Goal: Task Accomplishment & Management: Manage account settings

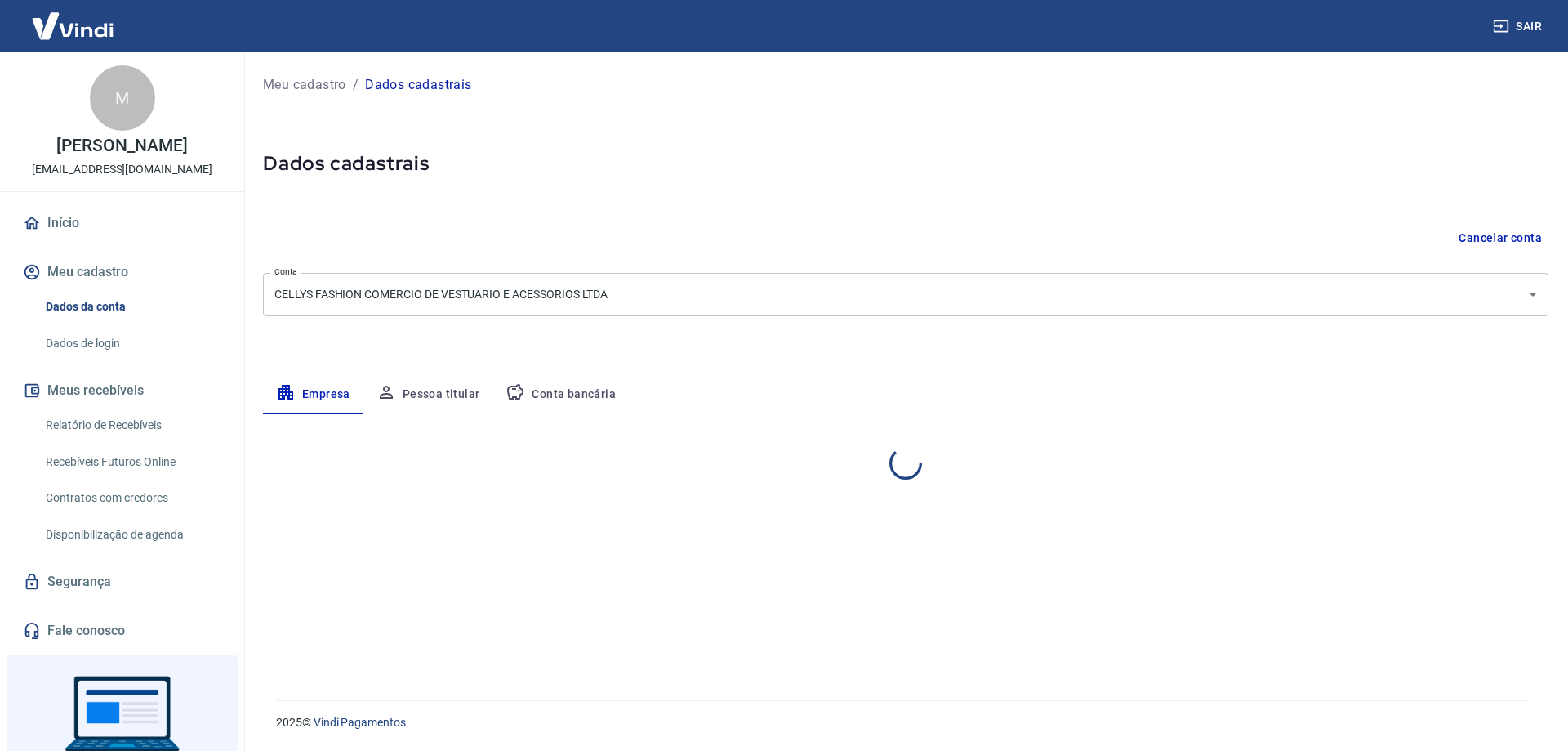
select select "RJ"
select select "business"
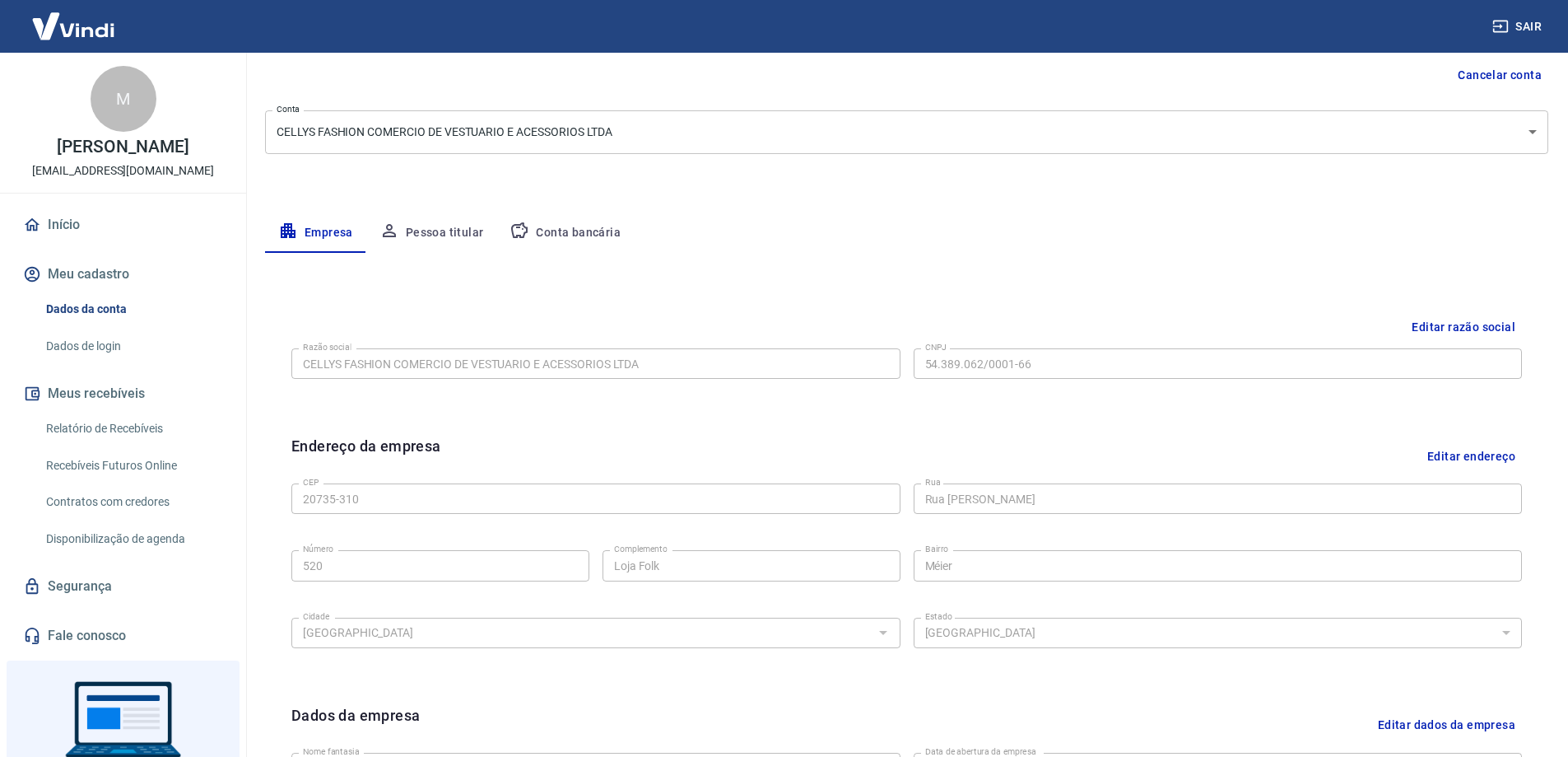
scroll to position [247, 0]
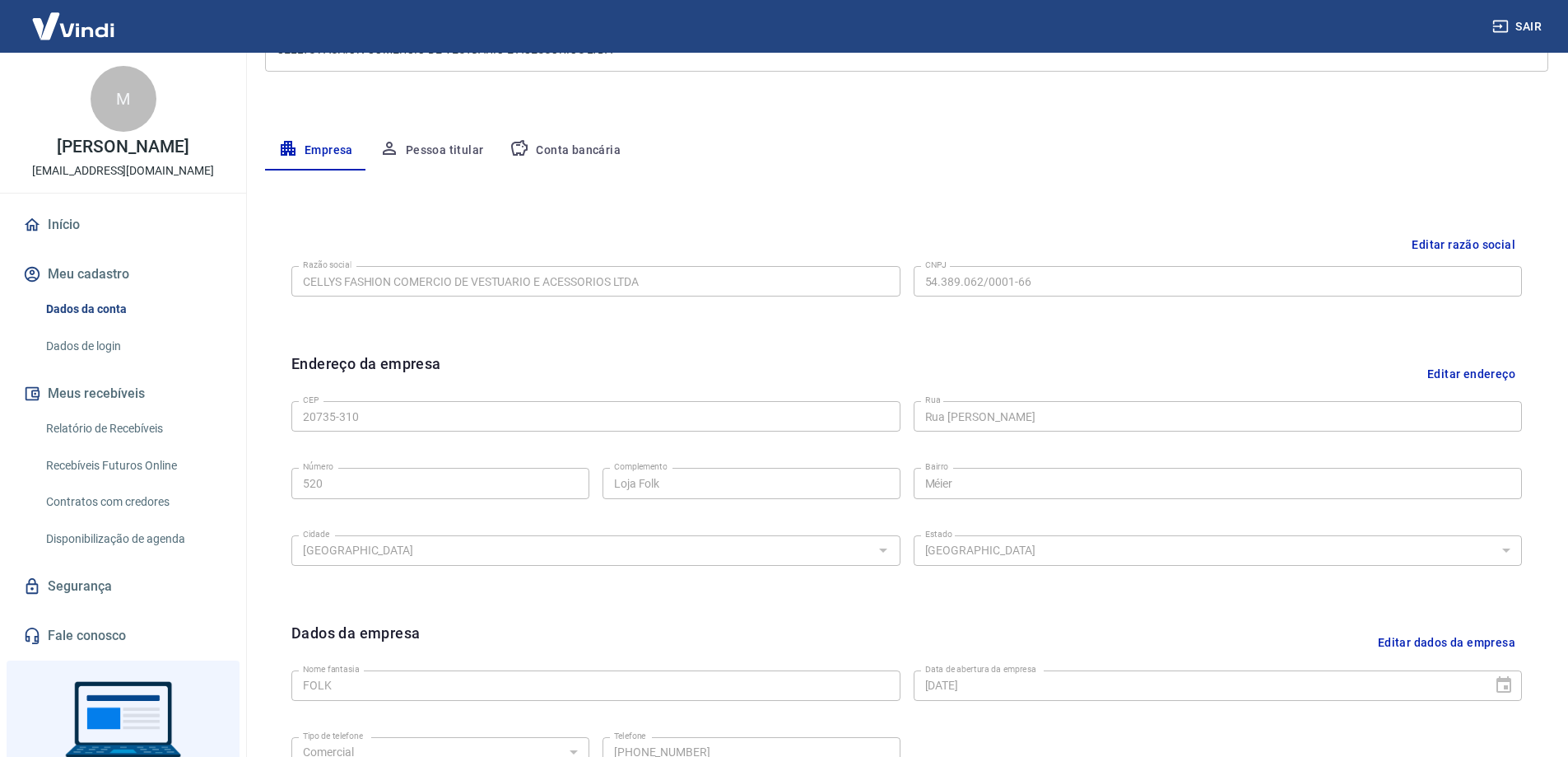
click at [418, 153] on button "Pessoa titular" at bounding box center [431, 150] width 131 height 39
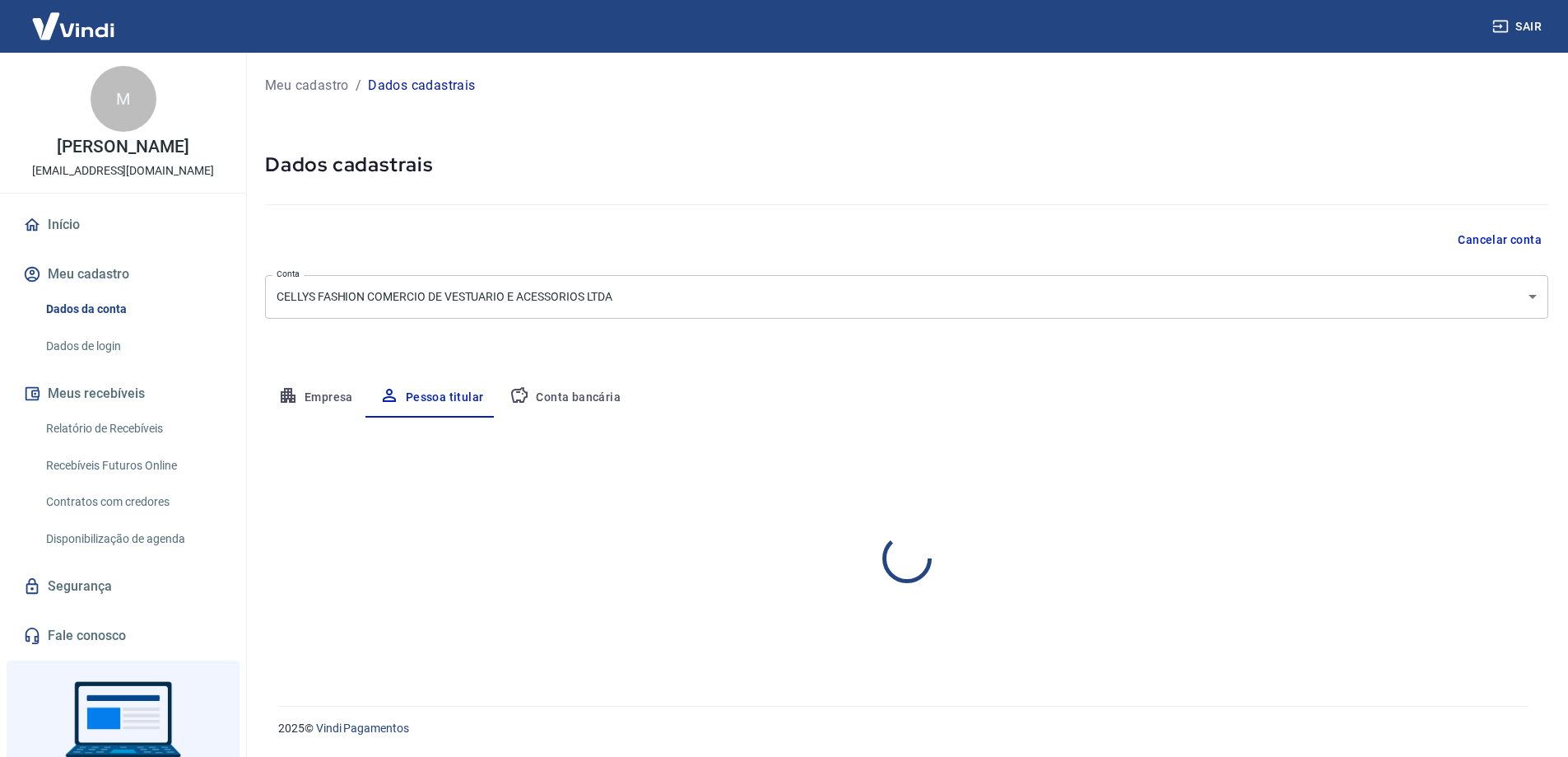
scroll to position [0, 0]
click at [1526, 459] on button "Editar nome e CPF" at bounding box center [1500, 467] width 122 height 31
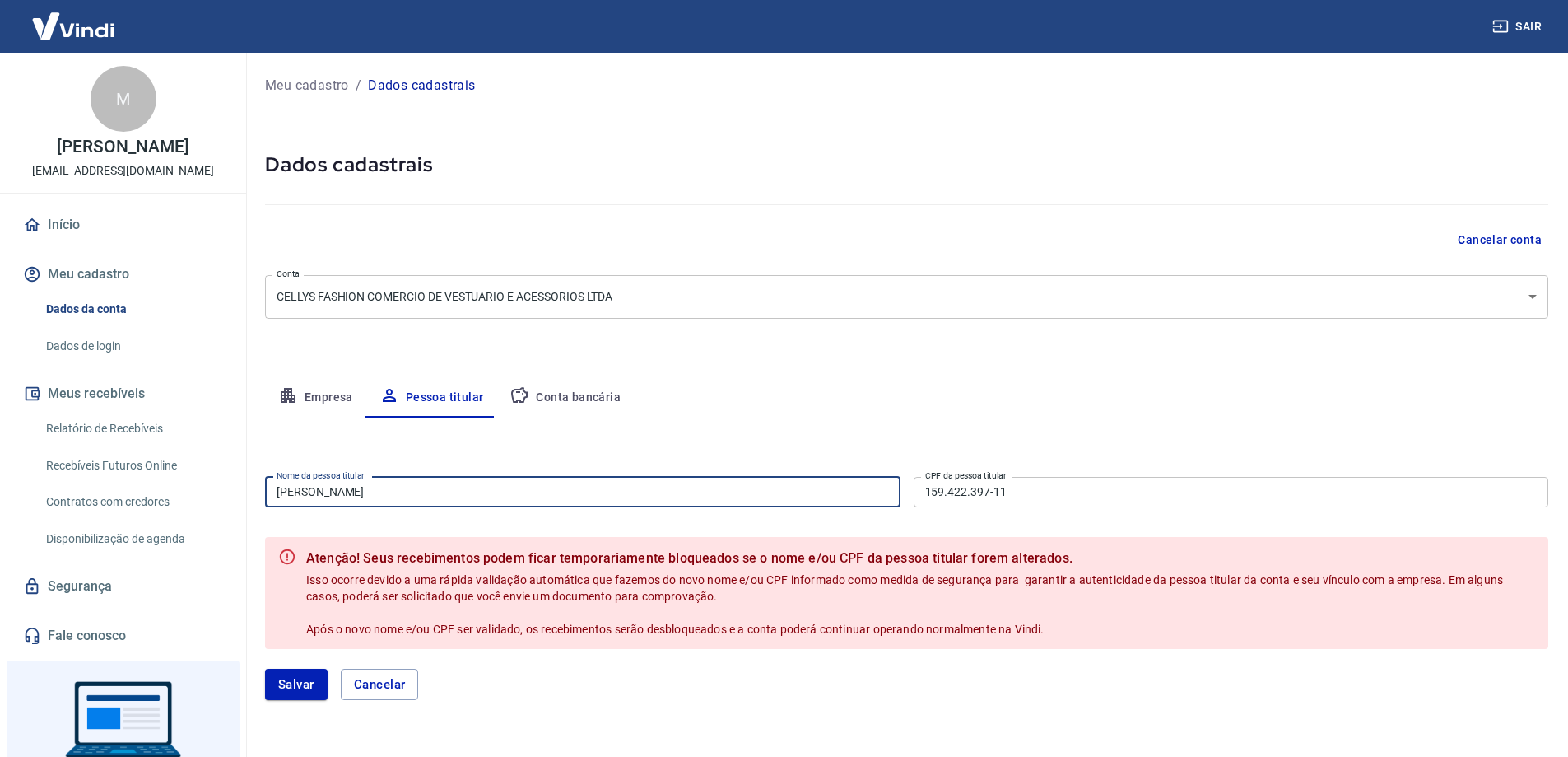
drag, startPoint x: 569, startPoint y: 498, endPoint x: 302, endPoint y: 491, distance: 267.1
click at [302, 491] on input "MARCELLY BARBOSA DOS SANTOS" at bounding box center [582, 492] width 635 height 31
type input "M"
click at [330, 394] on button "Empresa" at bounding box center [316, 398] width 101 height 39
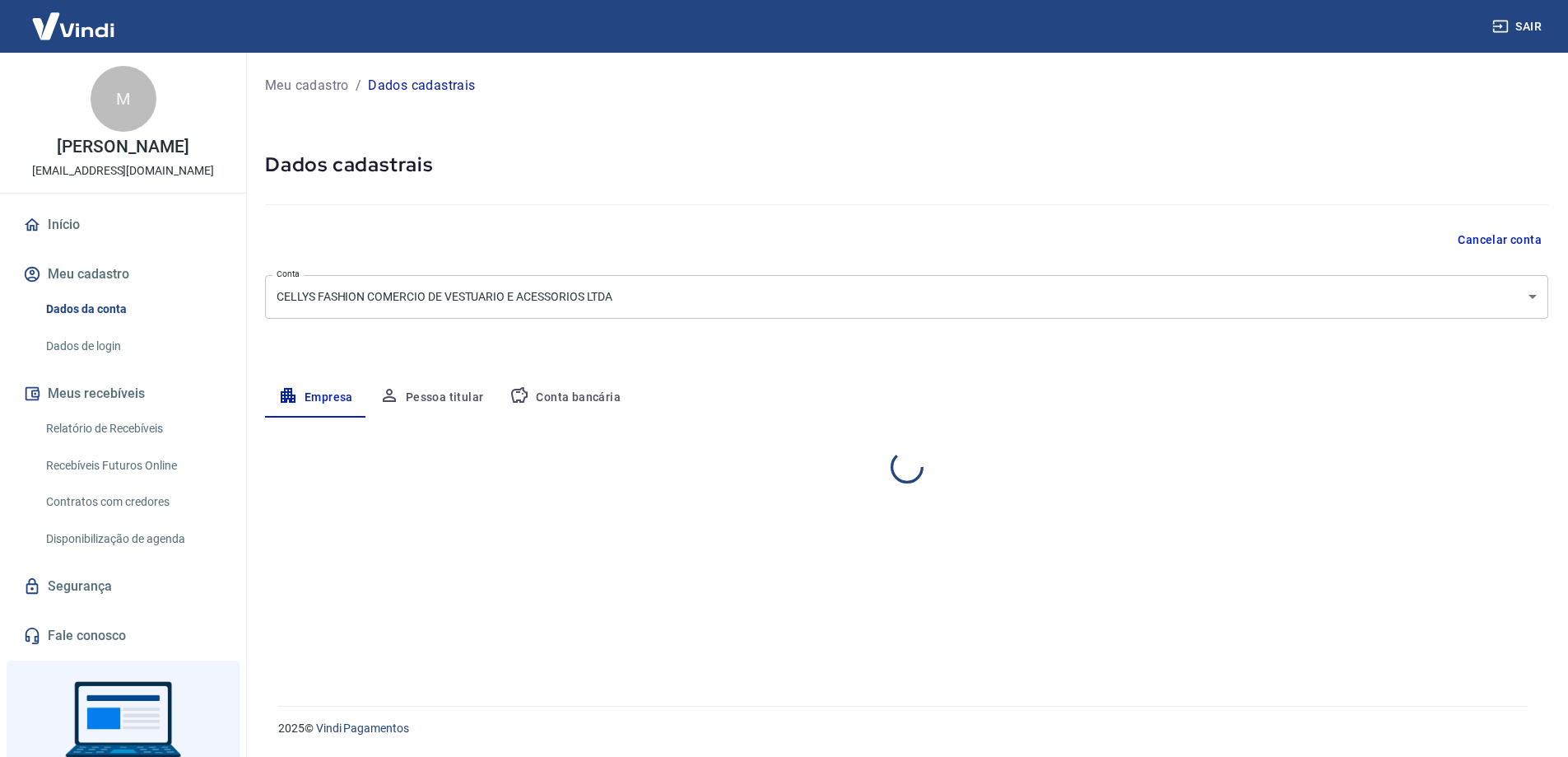
select select "RJ"
select select "business"
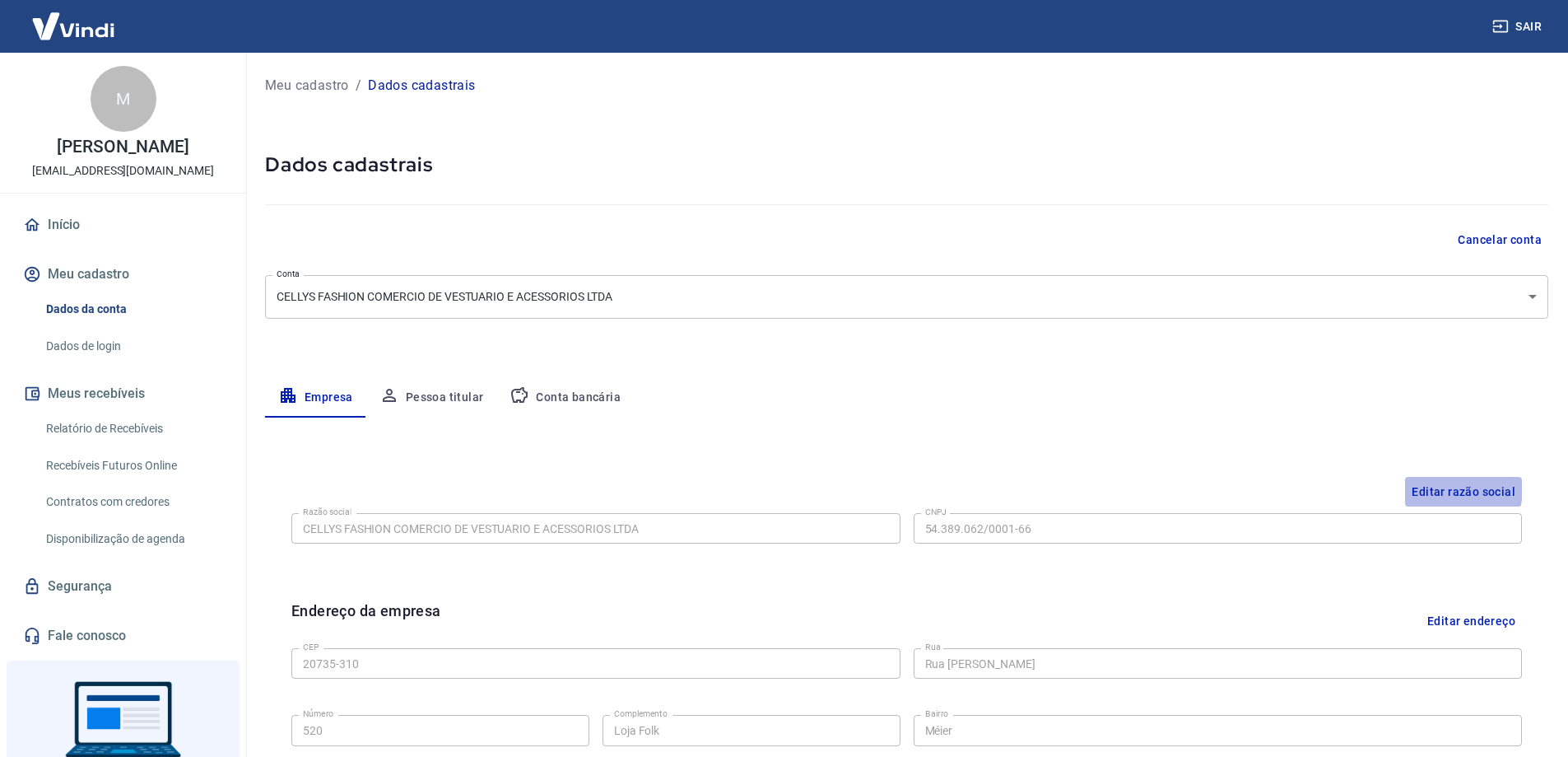
click at [1431, 488] on button "Editar razão social" at bounding box center [1463, 492] width 117 height 31
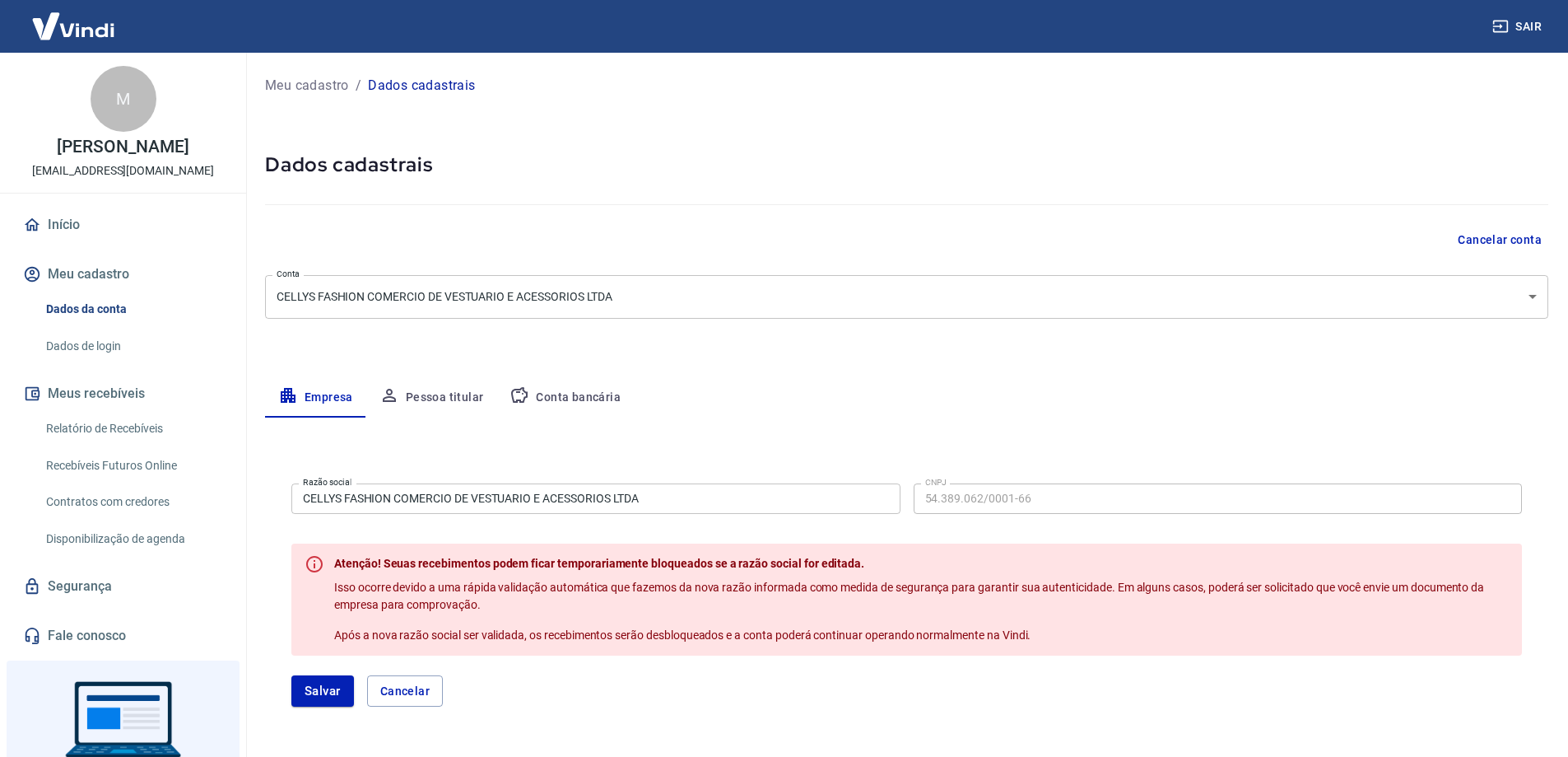
click at [743, 362] on div "Meu cadastro / Dados cadastrais Dados cadastrais Cancelar conta Conta CELLYS FA…" at bounding box center [906, 660] width 1323 height 1217
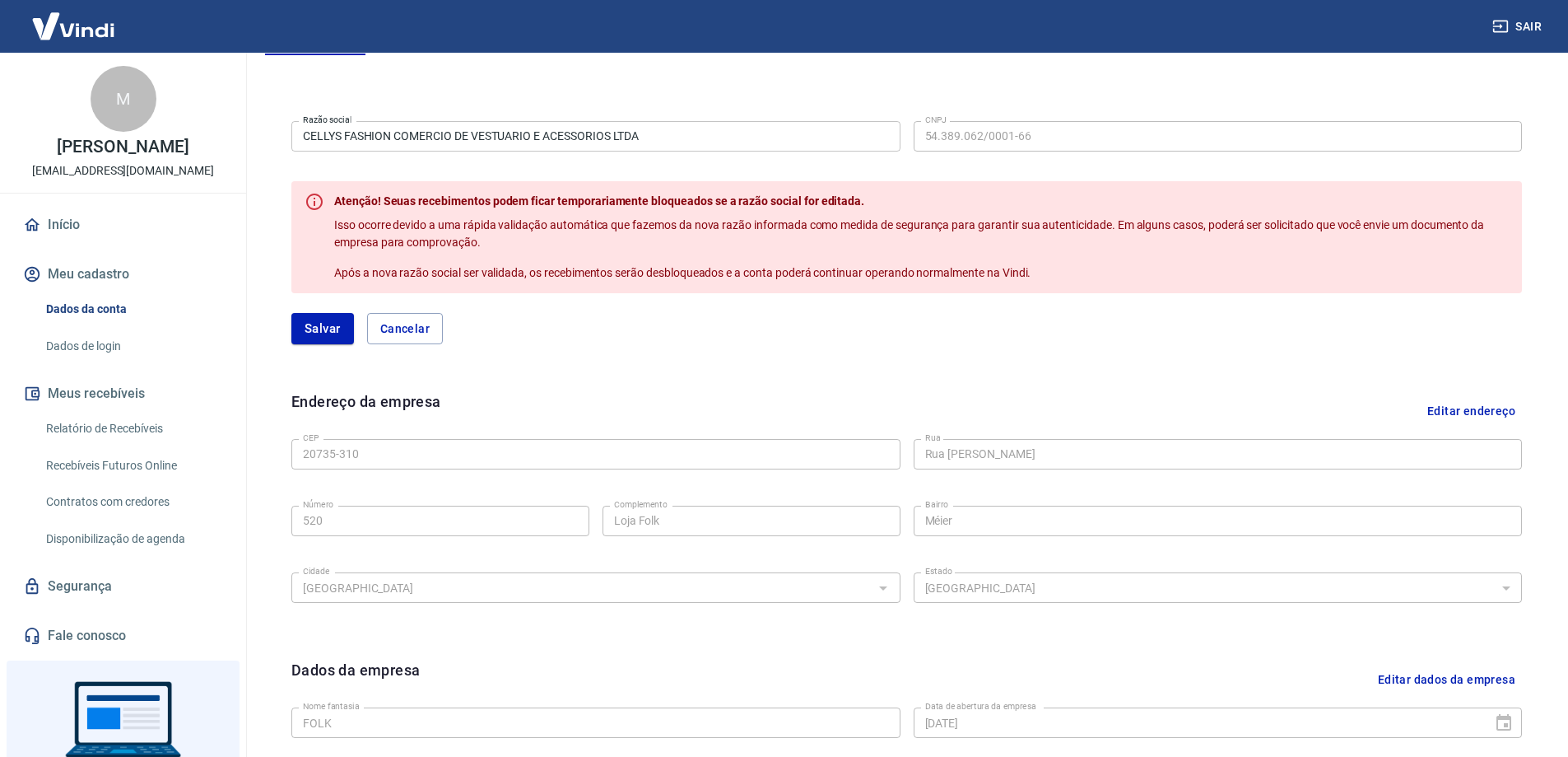
scroll to position [165, 0]
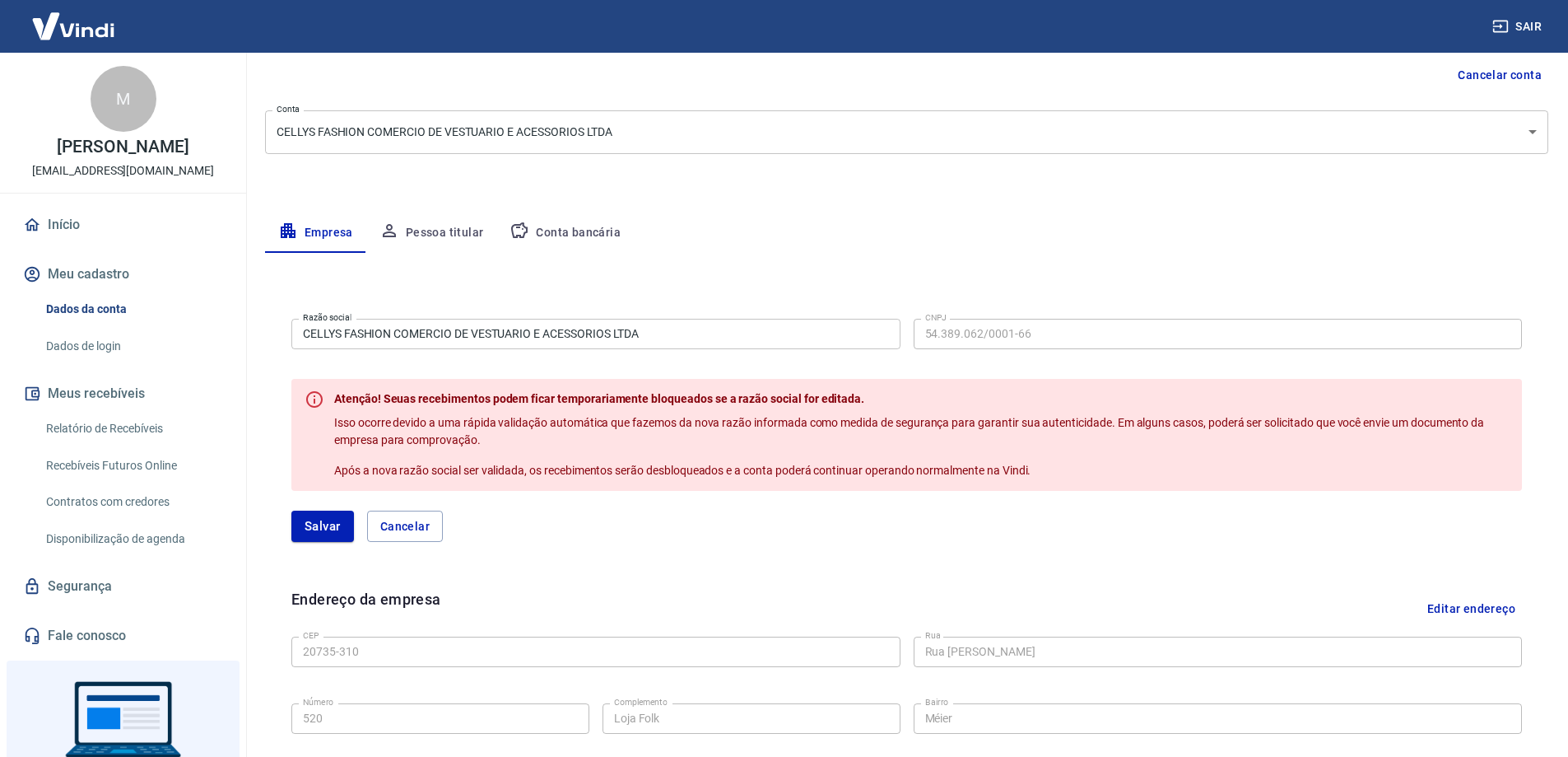
click at [910, 329] on div "Razão social CELLYS FASHION COMERCIO DE VESTUARIO E ACESSORIOS LTDA Razão socia…" at bounding box center [906, 332] width 1231 height 40
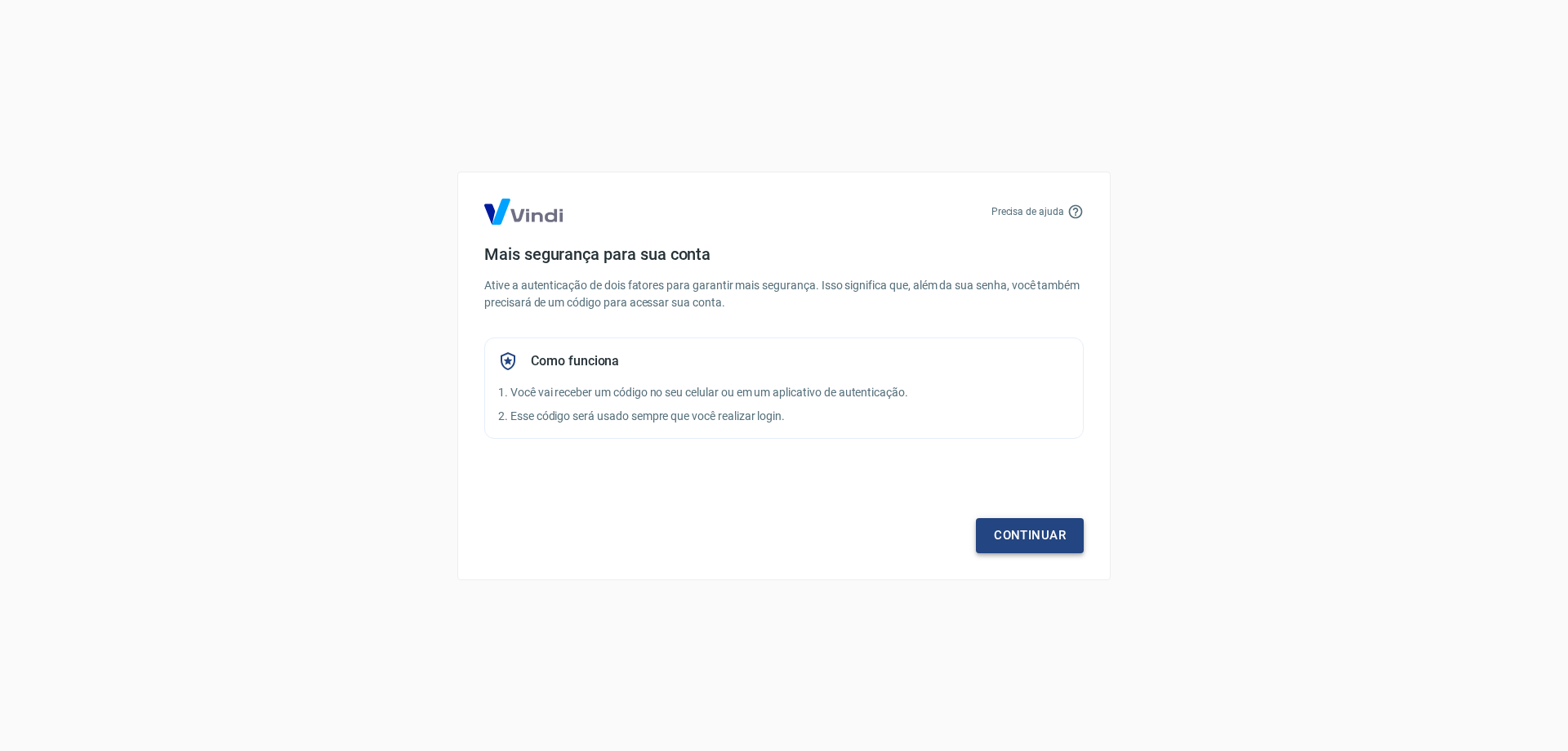
click at [1064, 543] on link "Continuar" at bounding box center [1030, 536] width 108 height 35
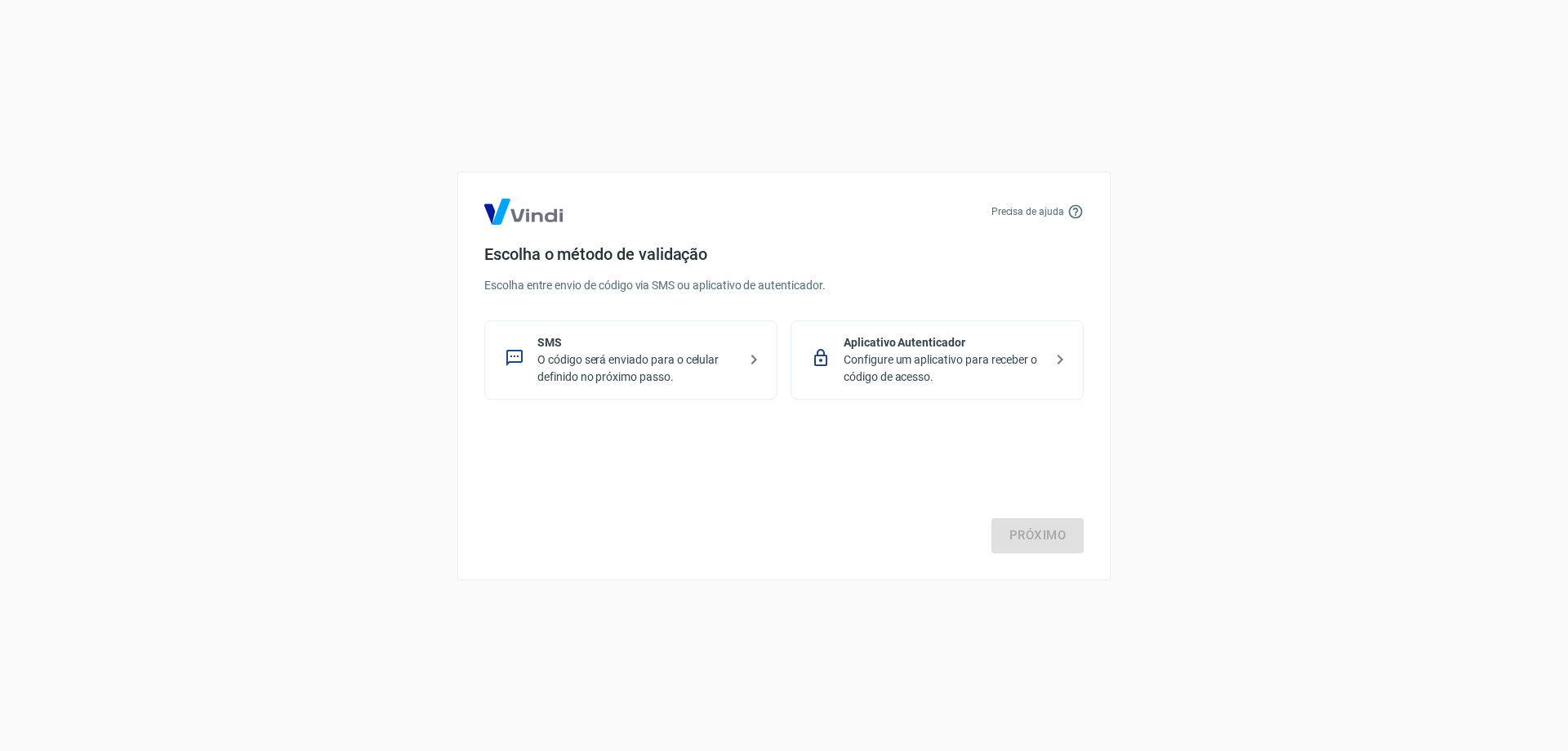
click at [950, 356] on p "Configure um aplicativo para receber o código de acesso." at bounding box center [944, 369] width 200 height 35
click at [1041, 540] on link "Próximo" at bounding box center [1038, 536] width 93 height 35
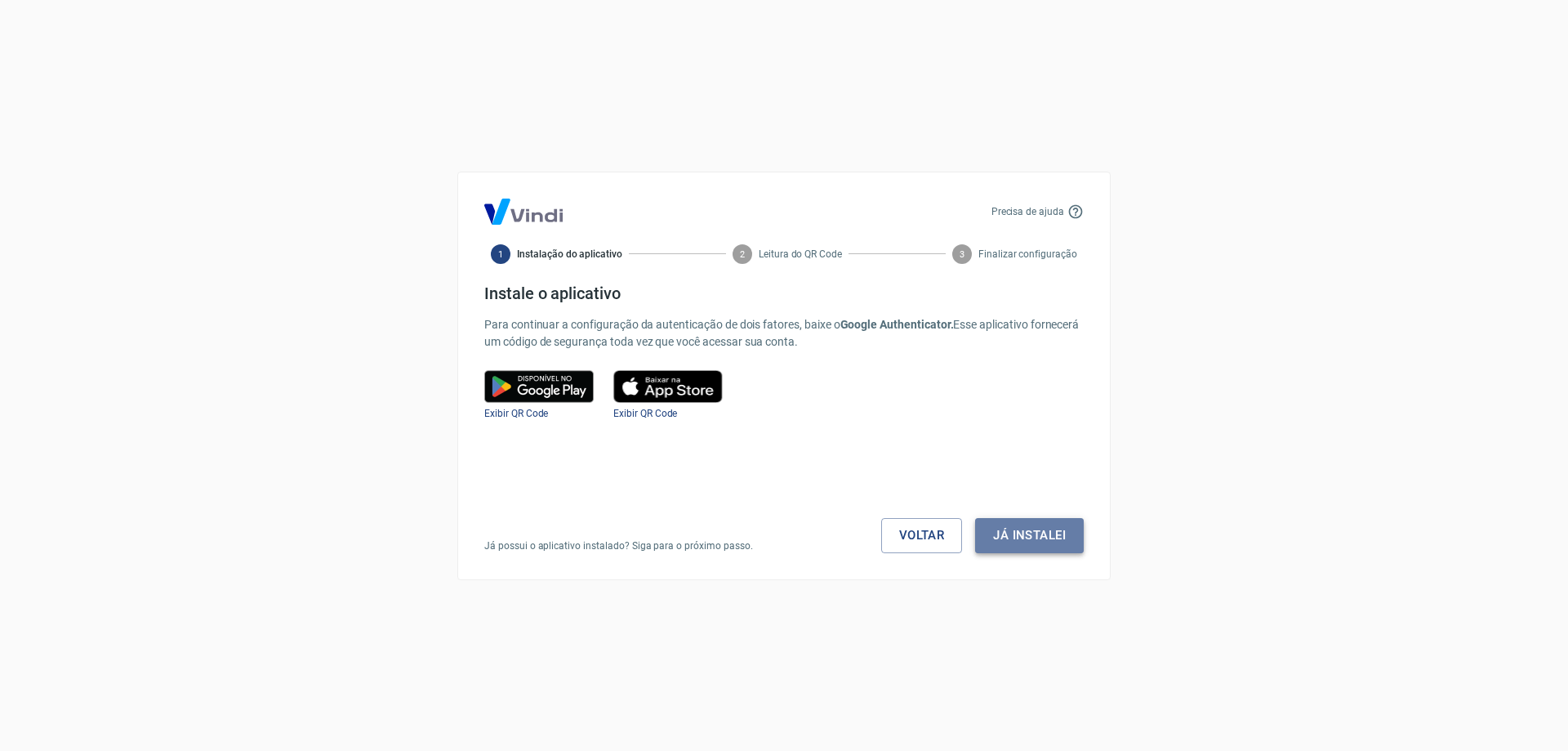
click at [995, 533] on button "Já instalei" at bounding box center [1030, 536] width 109 height 35
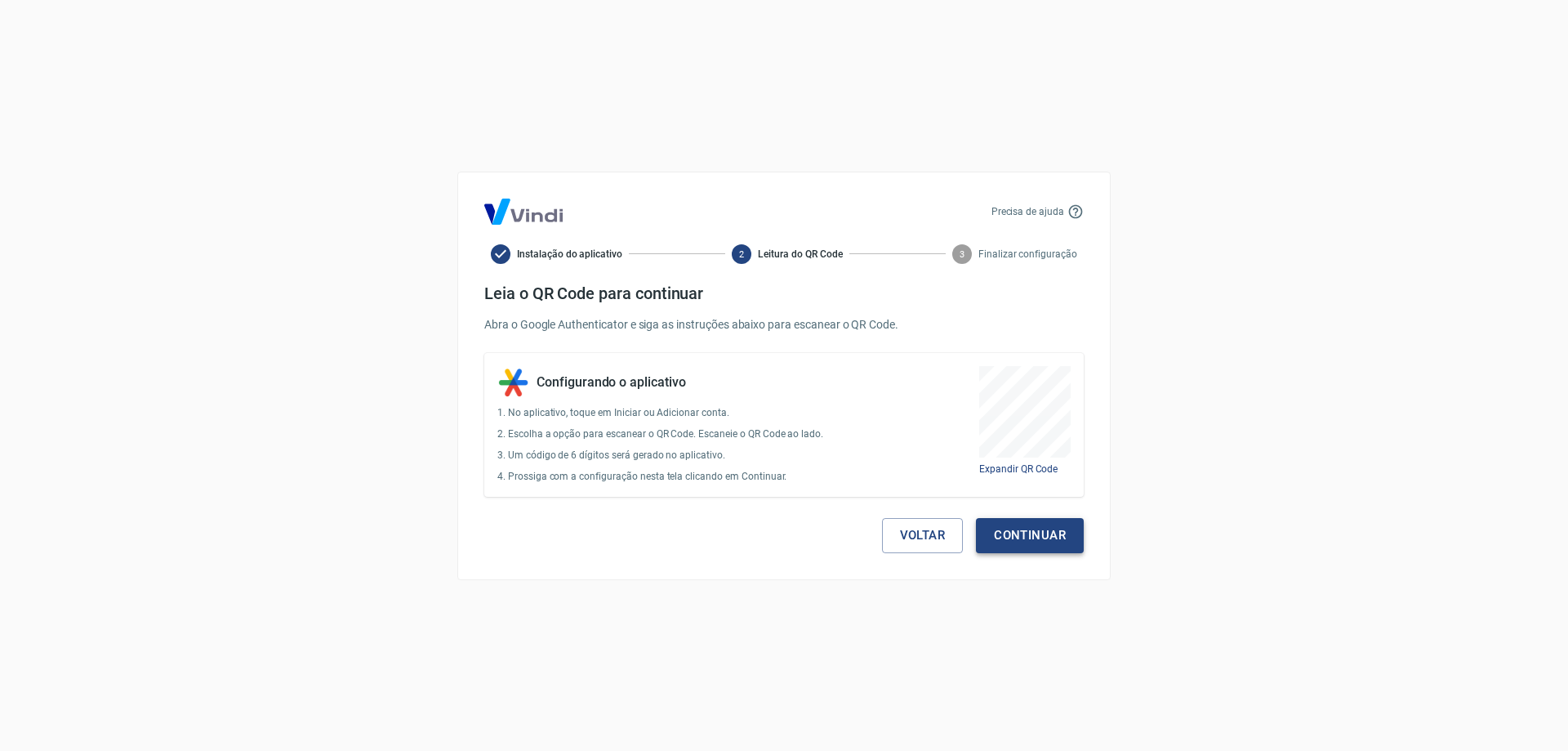
click at [1002, 533] on button "Continuar" at bounding box center [1030, 536] width 108 height 35
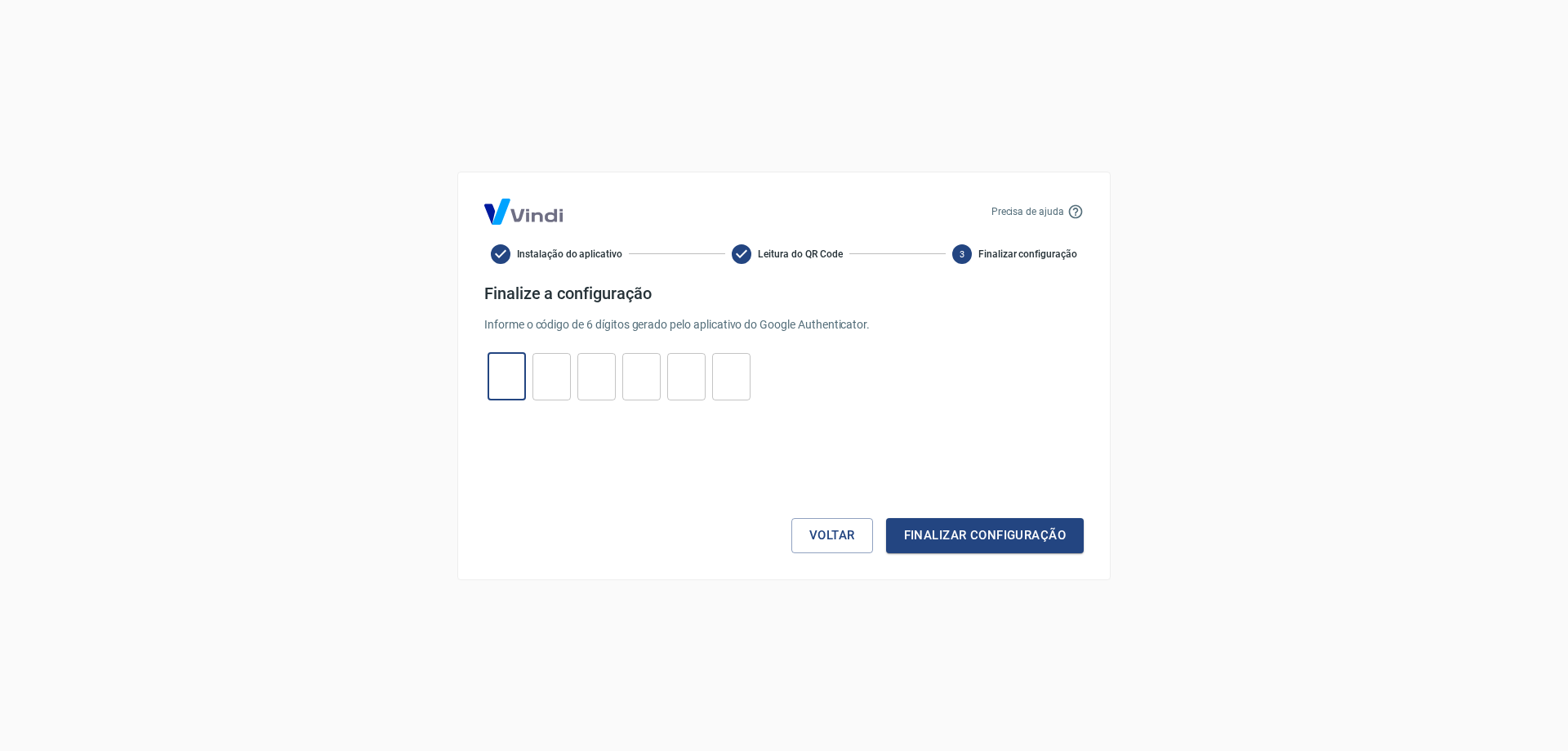
click at [517, 365] on input "tel" at bounding box center [507, 376] width 38 height 35
click at [503, 383] on input "tel" at bounding box center [507, 376] width 38 height 35
click at [508, 382] on input "tel" at bounding box center [507, 376] width 38 height 35
type input "2"
type input "5"
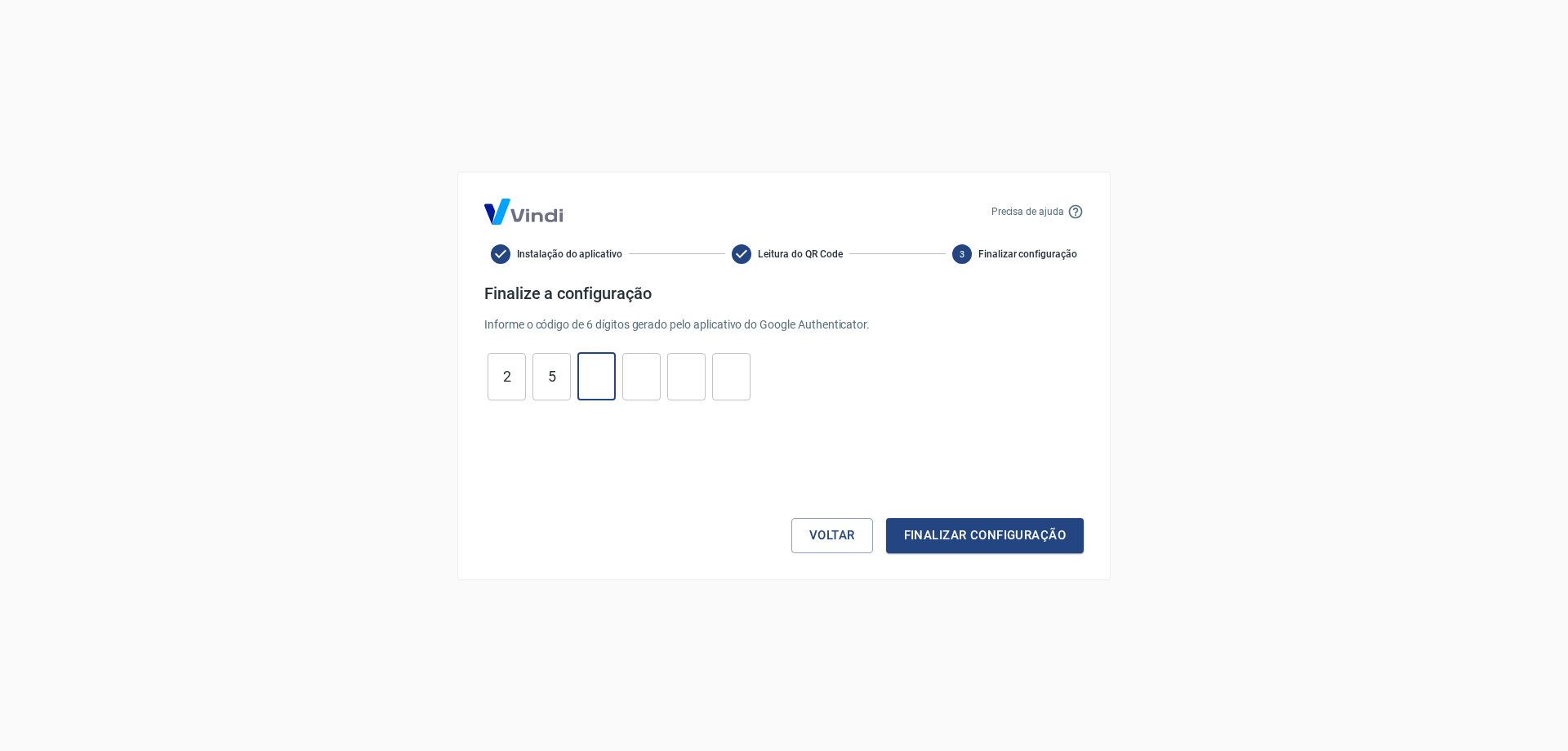
type input "6"
type input "8"
type input "9"
click at [951, 524] on button "Finalizar configuração" at bounding box center [985, 536] width 198 height 35
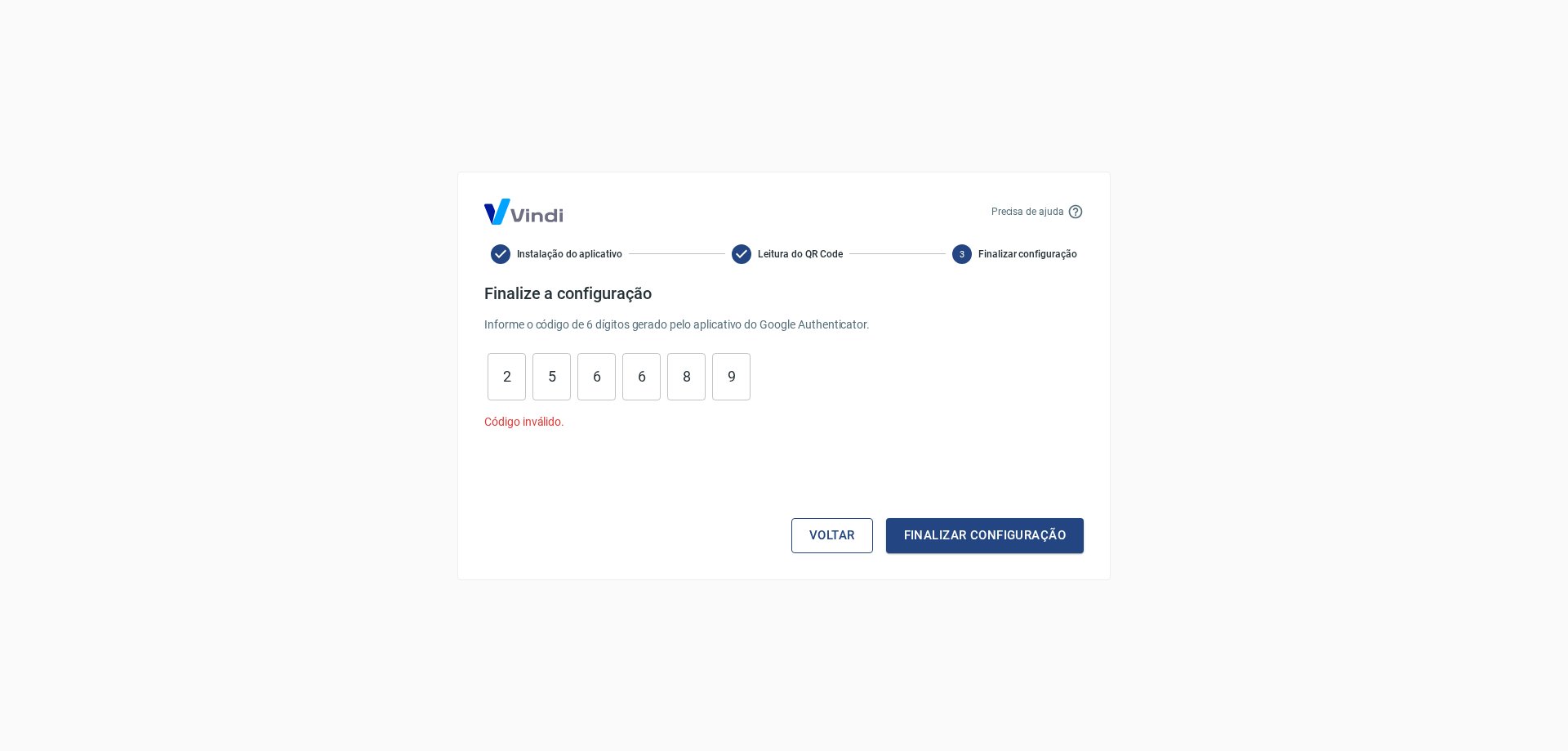
click at [826, 530] on button "Voltar" at bounding box center [832, 536] width 81 height 35
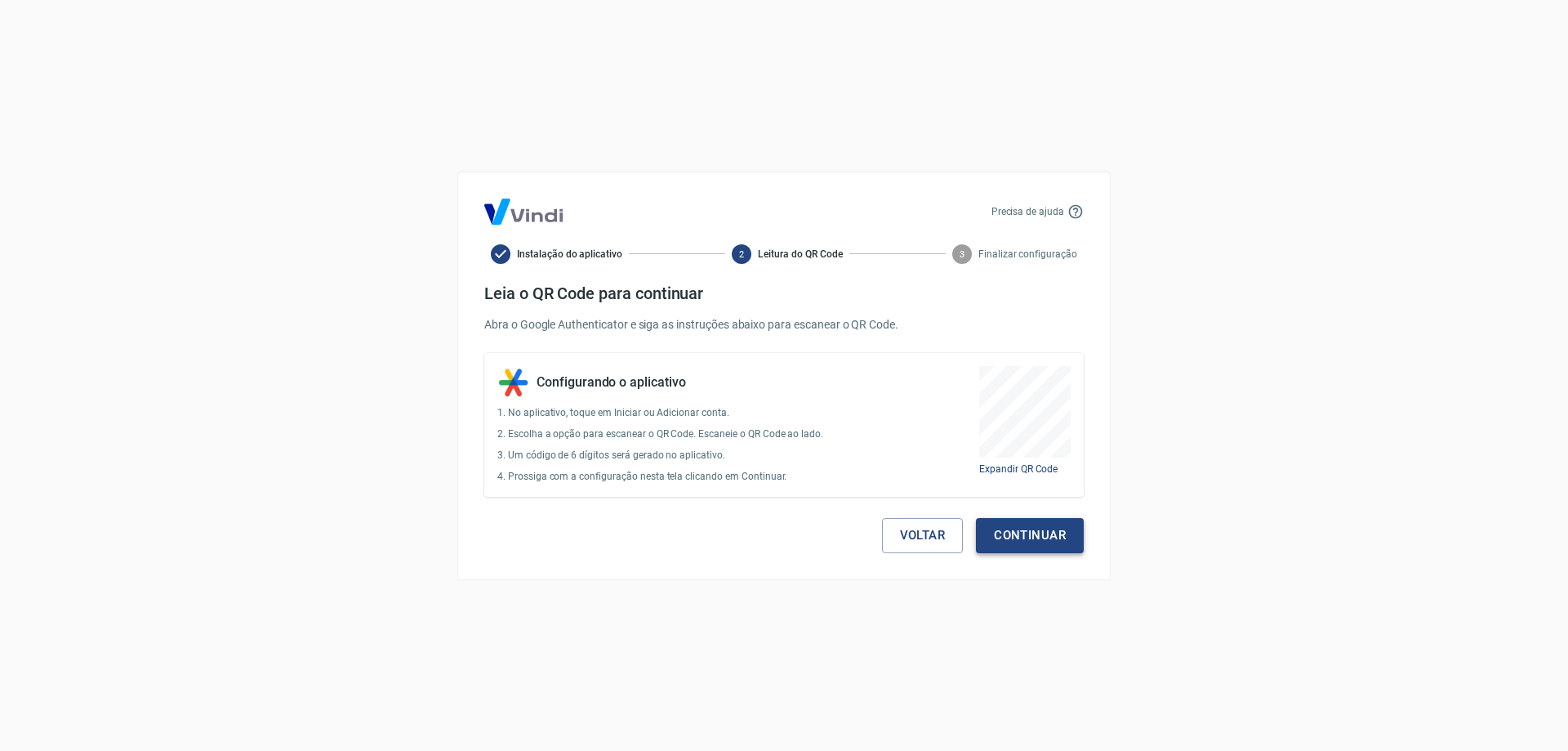
click at [1022, 533] on button "Continuar" at bounding box center [1030, 536] width 108 height 35
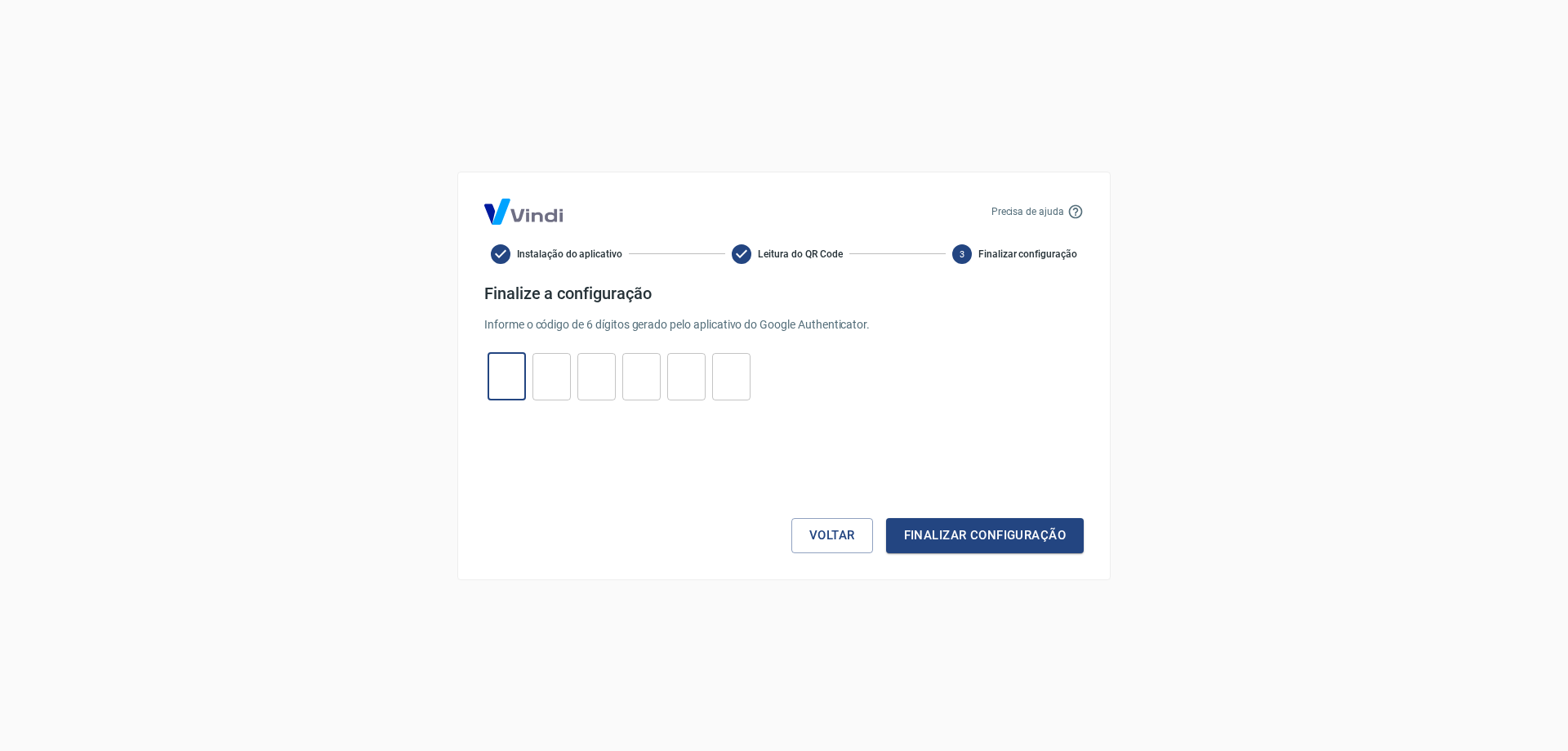
click at [518, 376] on input "tel" at bounding box center [507, 376] width 38 height 35
type input "6"
type input "0"
type input "8"
type input "7"
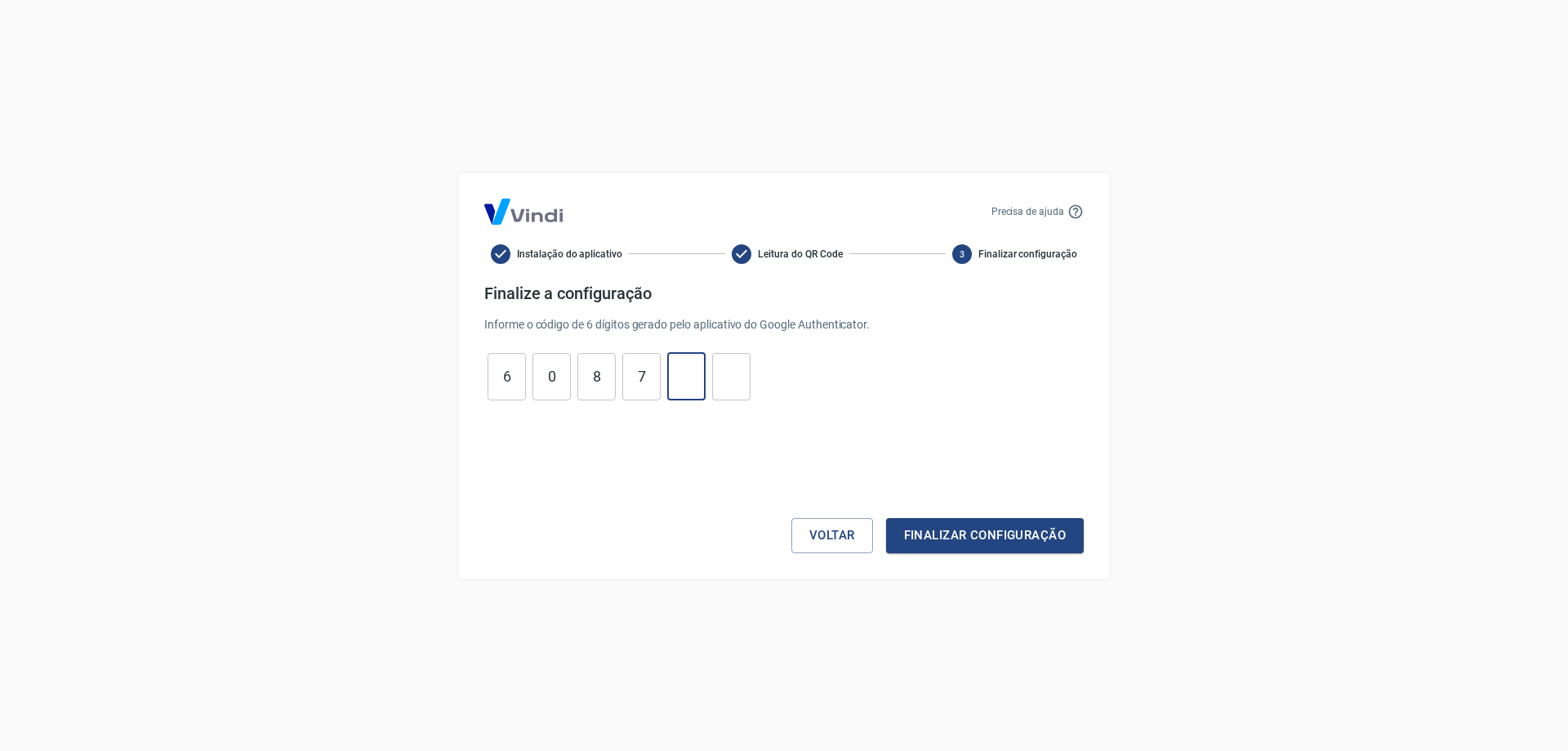
type input "8"
type input "6"
click at [886, 518] on button "Finalizar configuração" at bounding box center [985, 536] width 198 height 35
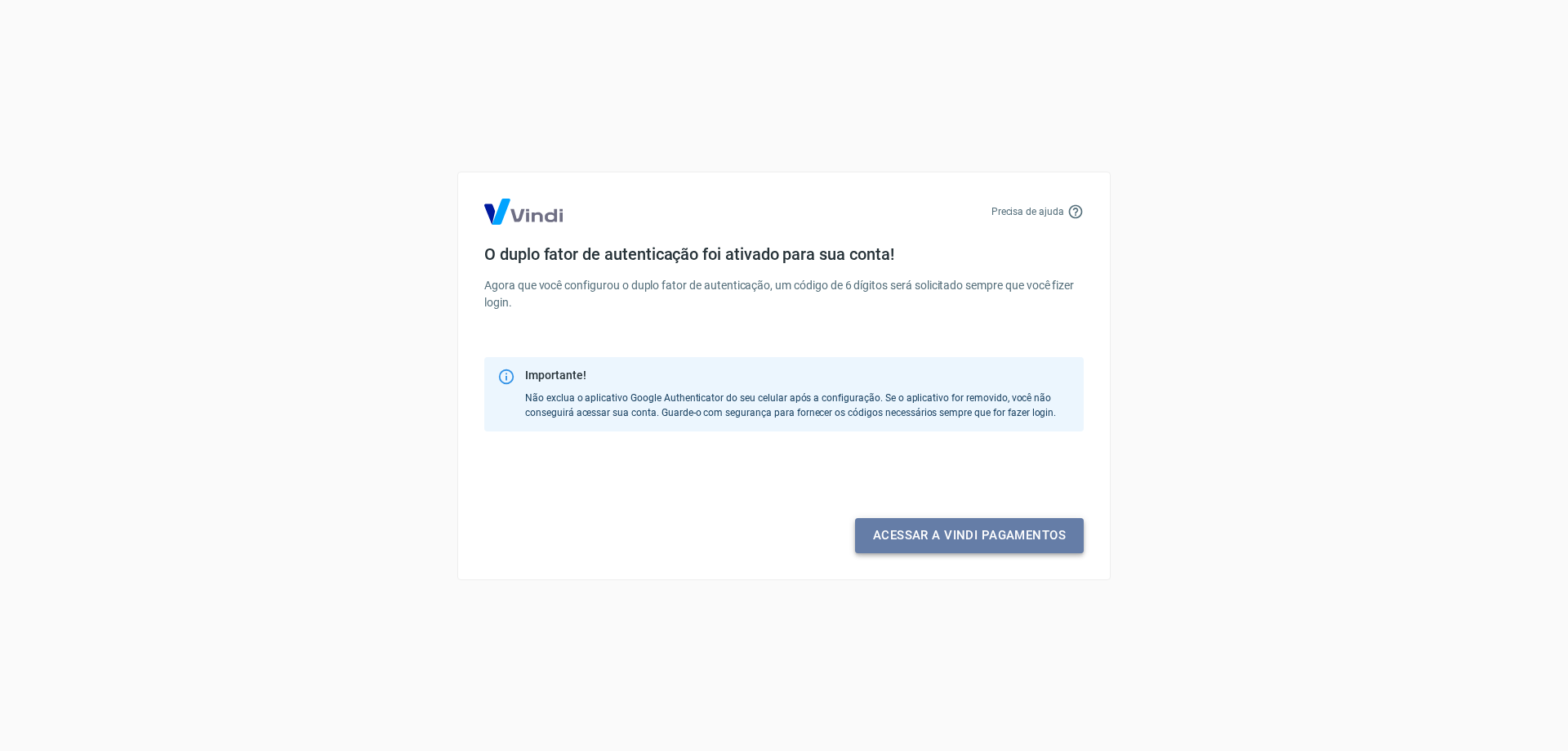
click at [1001, 542] on link "Acessar a Vindi pagamentos" at bounding box center [970, 536] width 228 height 35
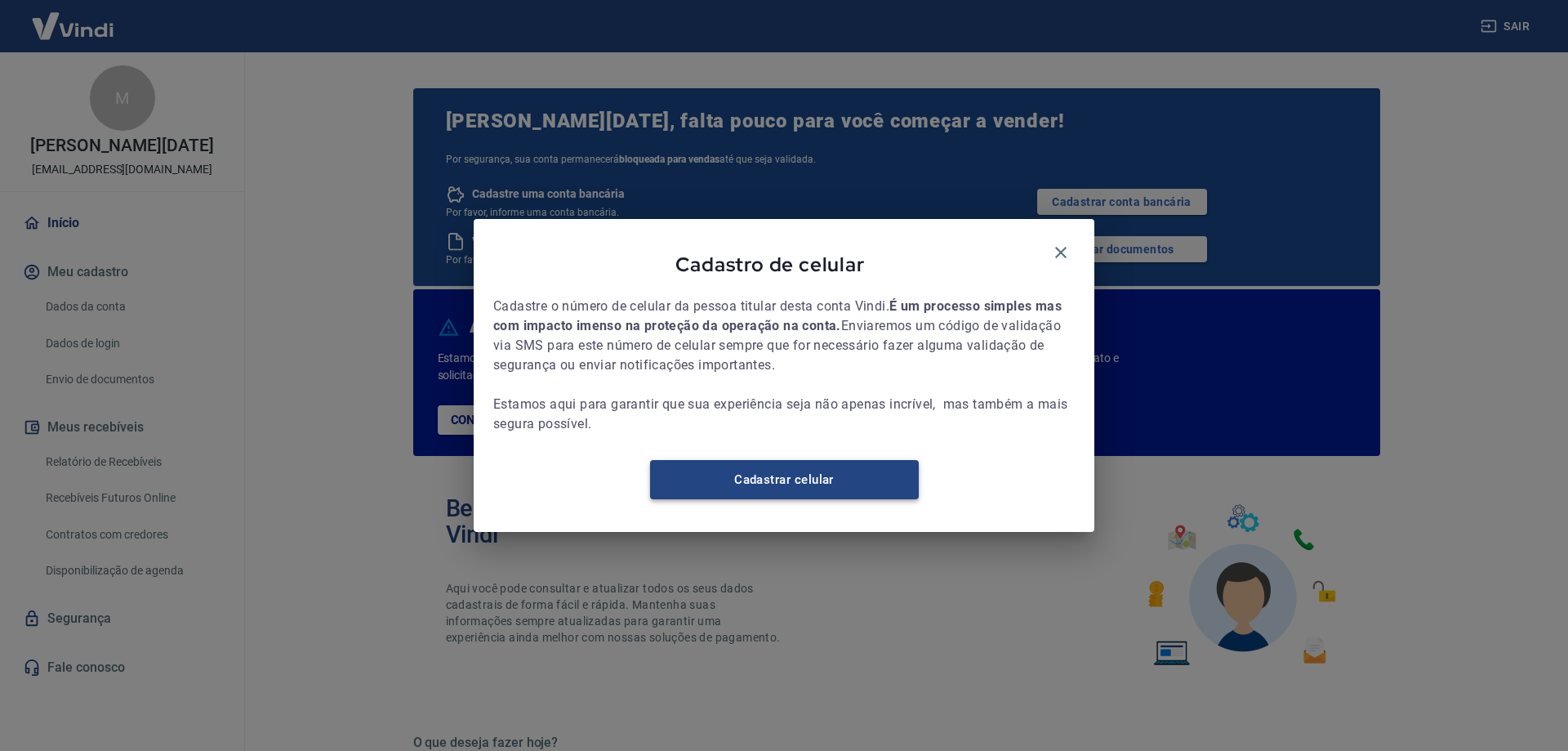
click at [769, 480] on link "Cadastrar celular" at bounding box center [784, 479] width 269 height 39
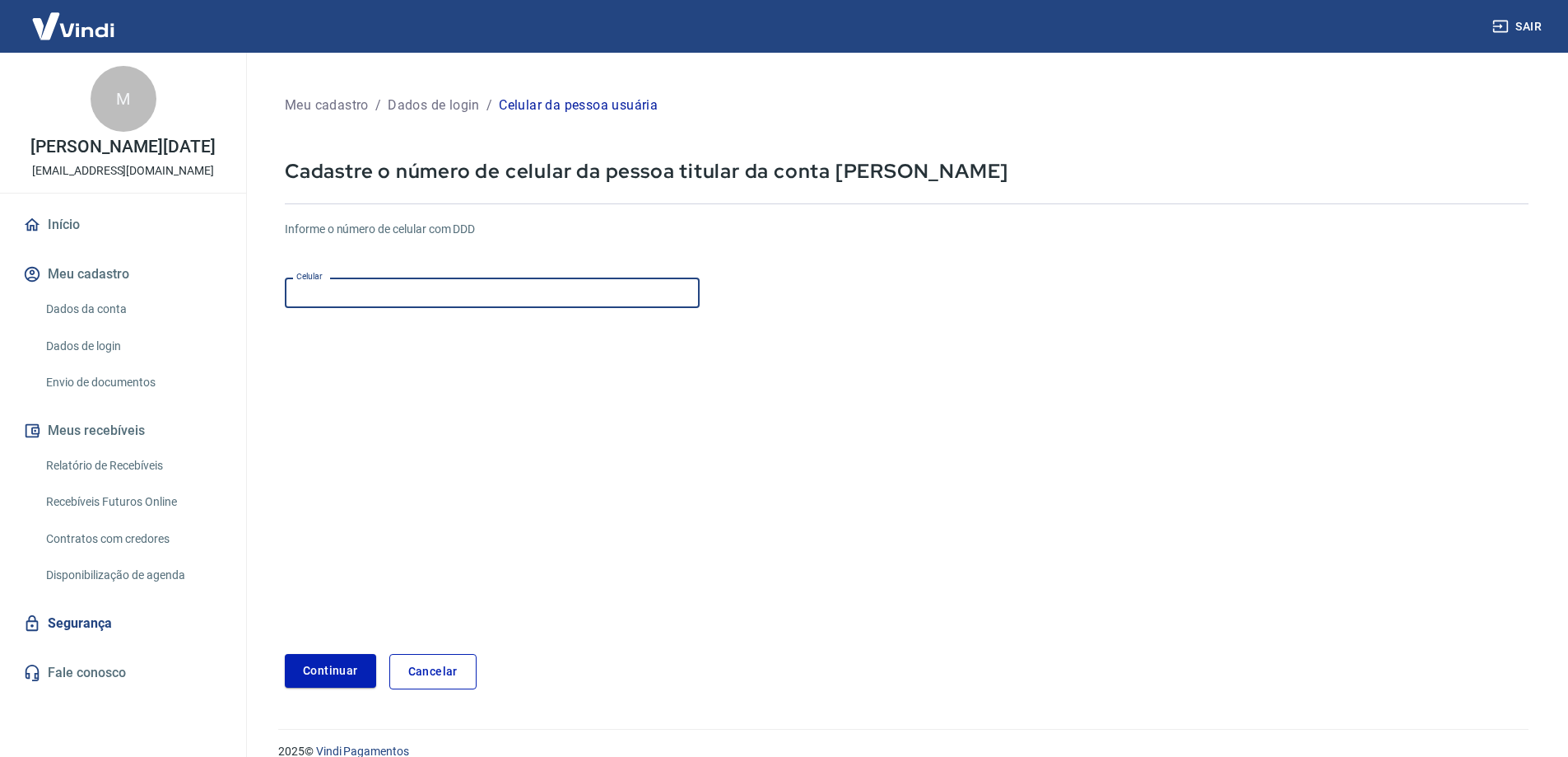
click at [451, 301] on input "Celular" at bounding box center [492, 292] width 415 height 31
type input "[PHONE_NUMBER]"
click at [343, 665] on button "Continuar" at bounding box center [330, 671] width 92 height 34
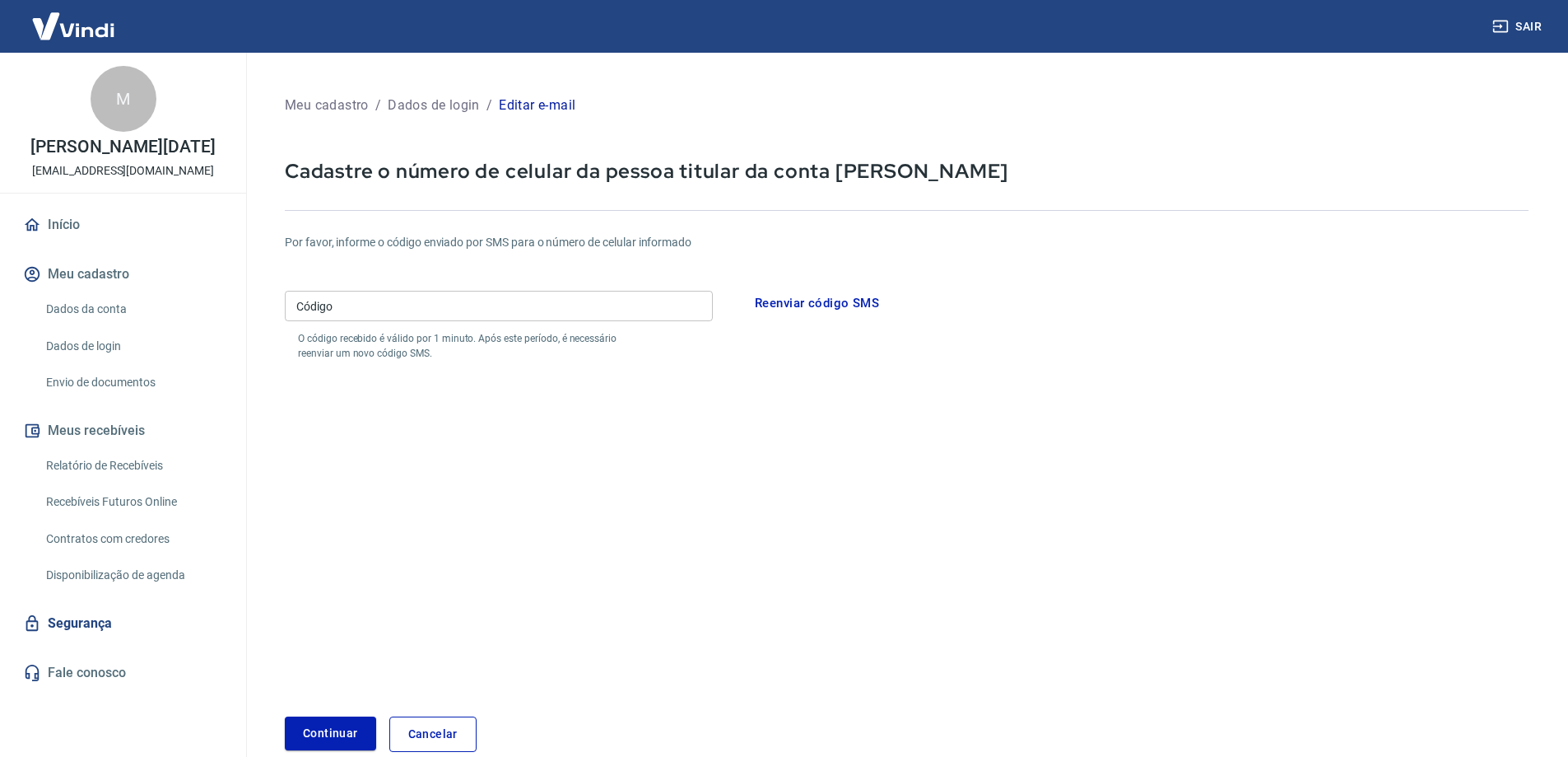
drag, startPoint x: 614, startPoint y: 318, endPoint x: 634, endPoint y: 318, distance: 20.0
click at [614, 318] on input "Código" at bounding box center [499, 305] width 428 height 31
type input "412753"
click at [285, 717] on button "Continuar" at bounding box center [330, 733] width 92 height 34
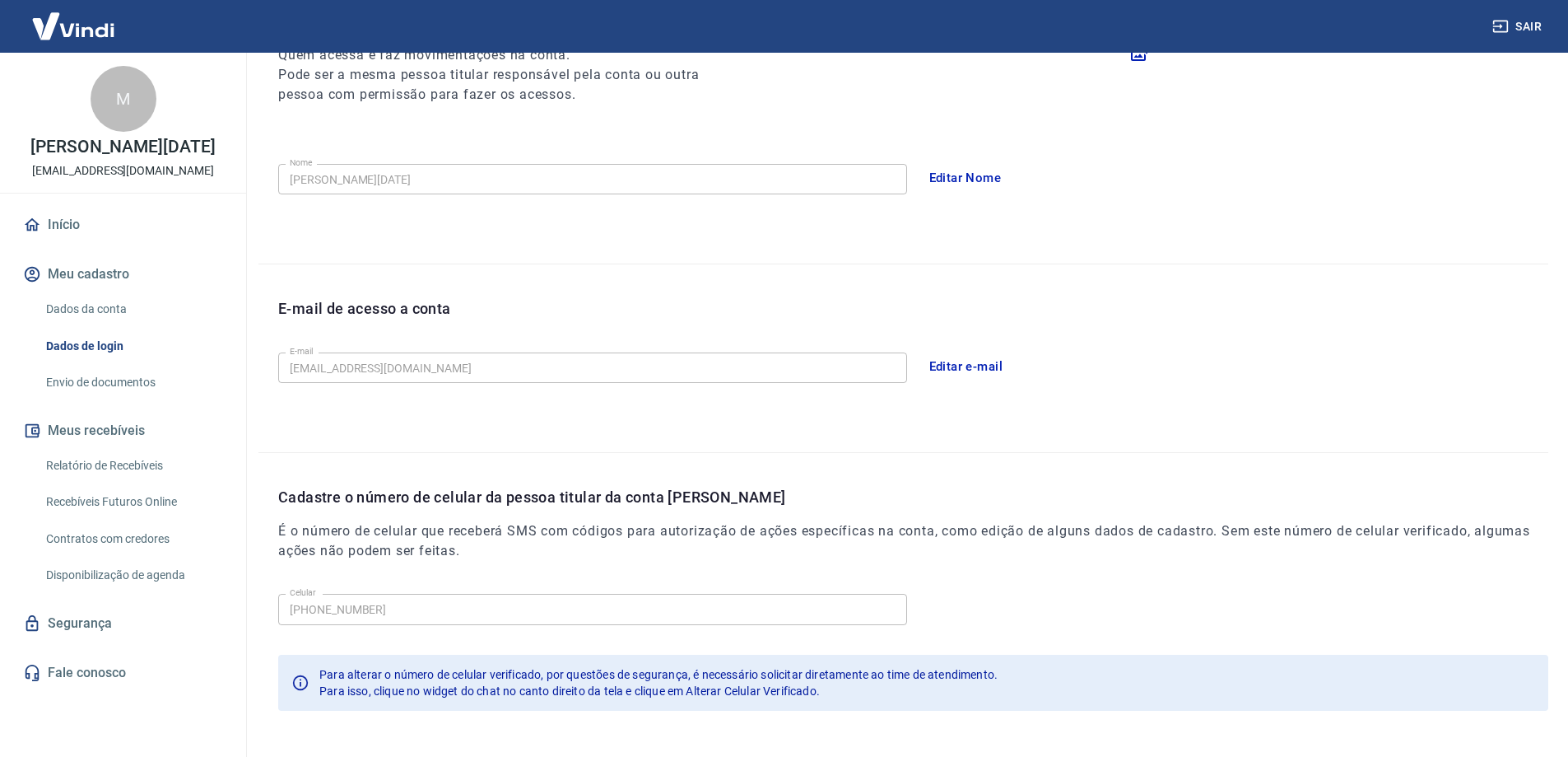
scroll to position [298, 0]
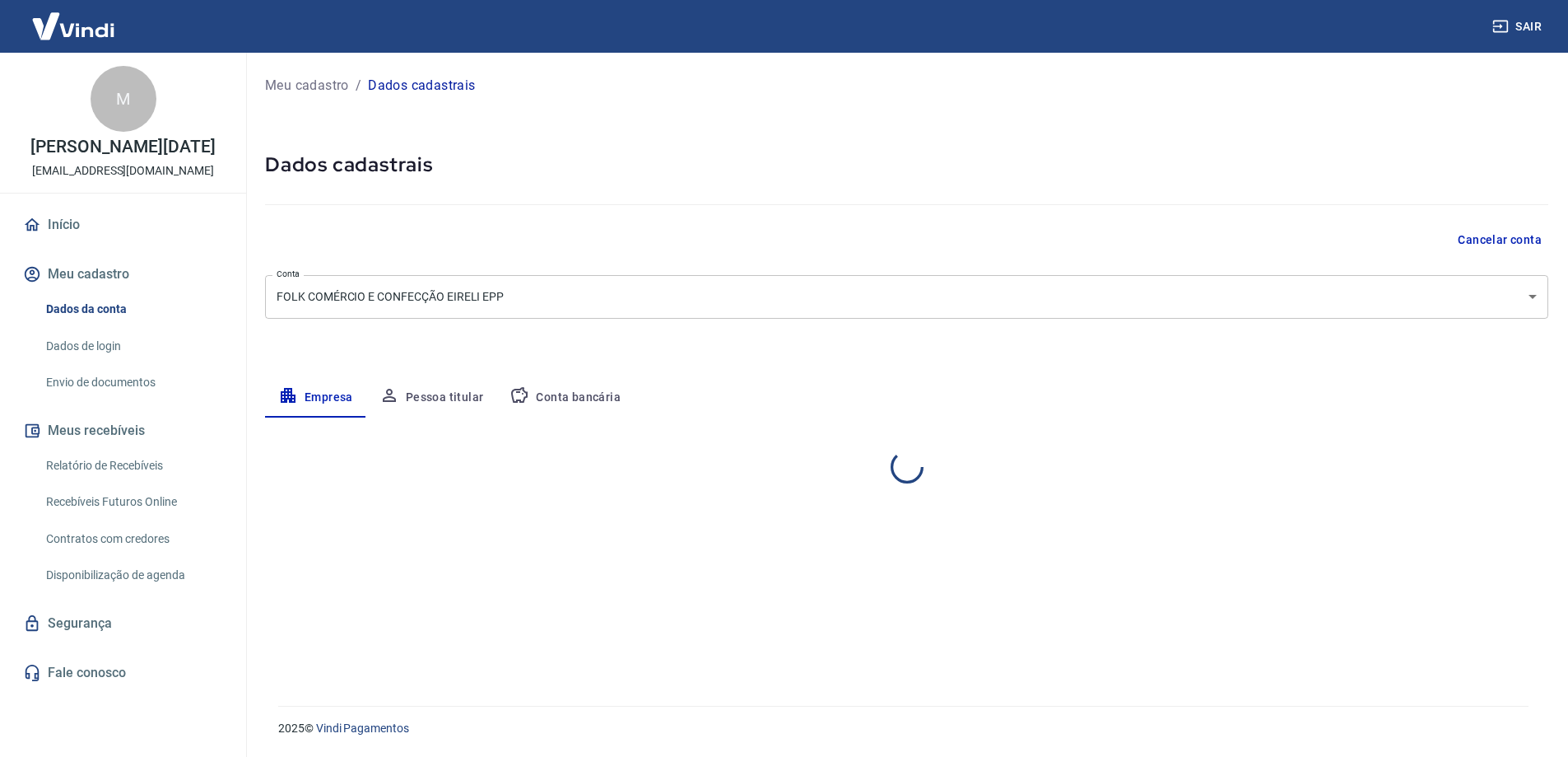
select select "RJ"
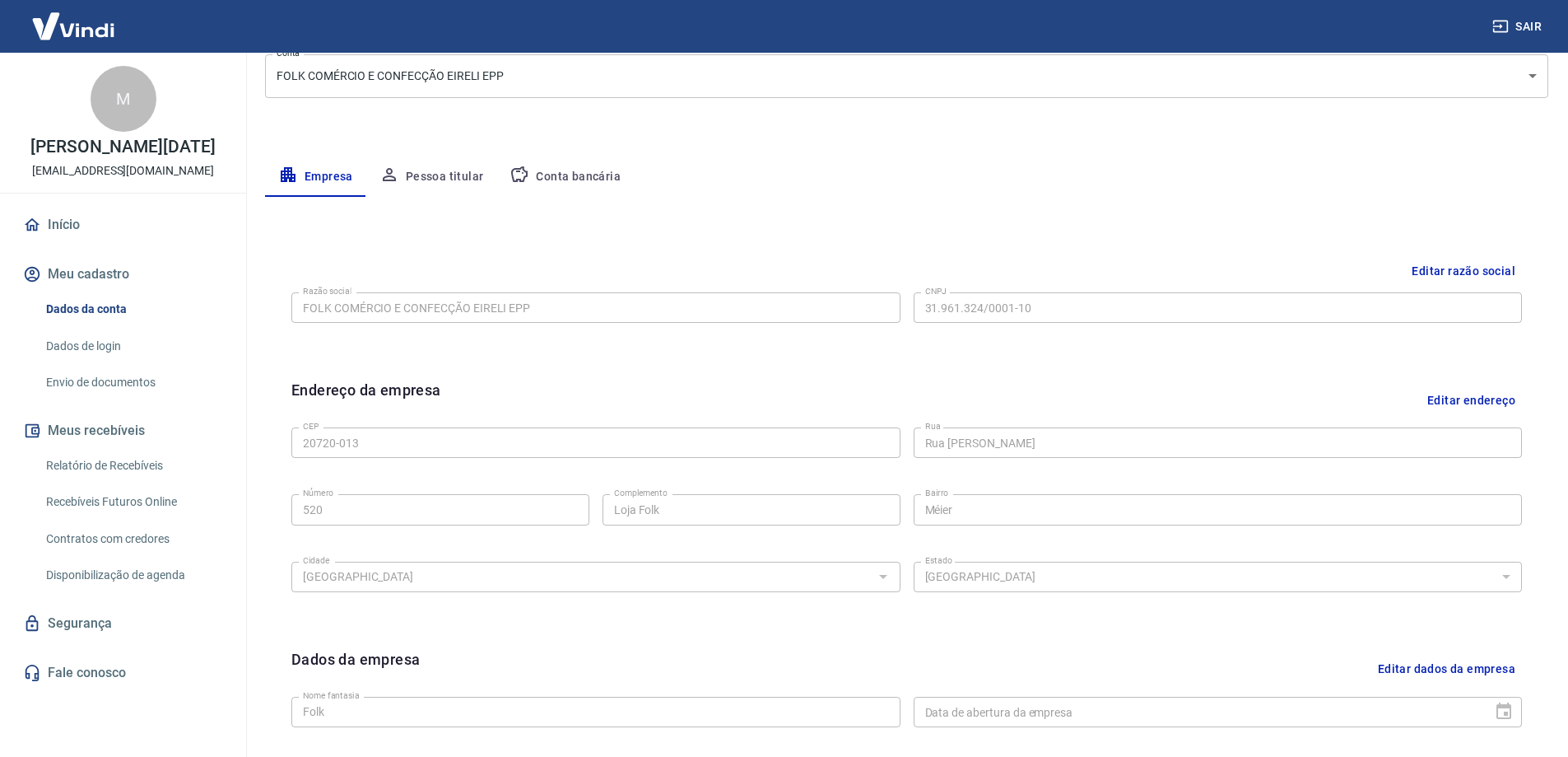
scroll to position [247, 0]
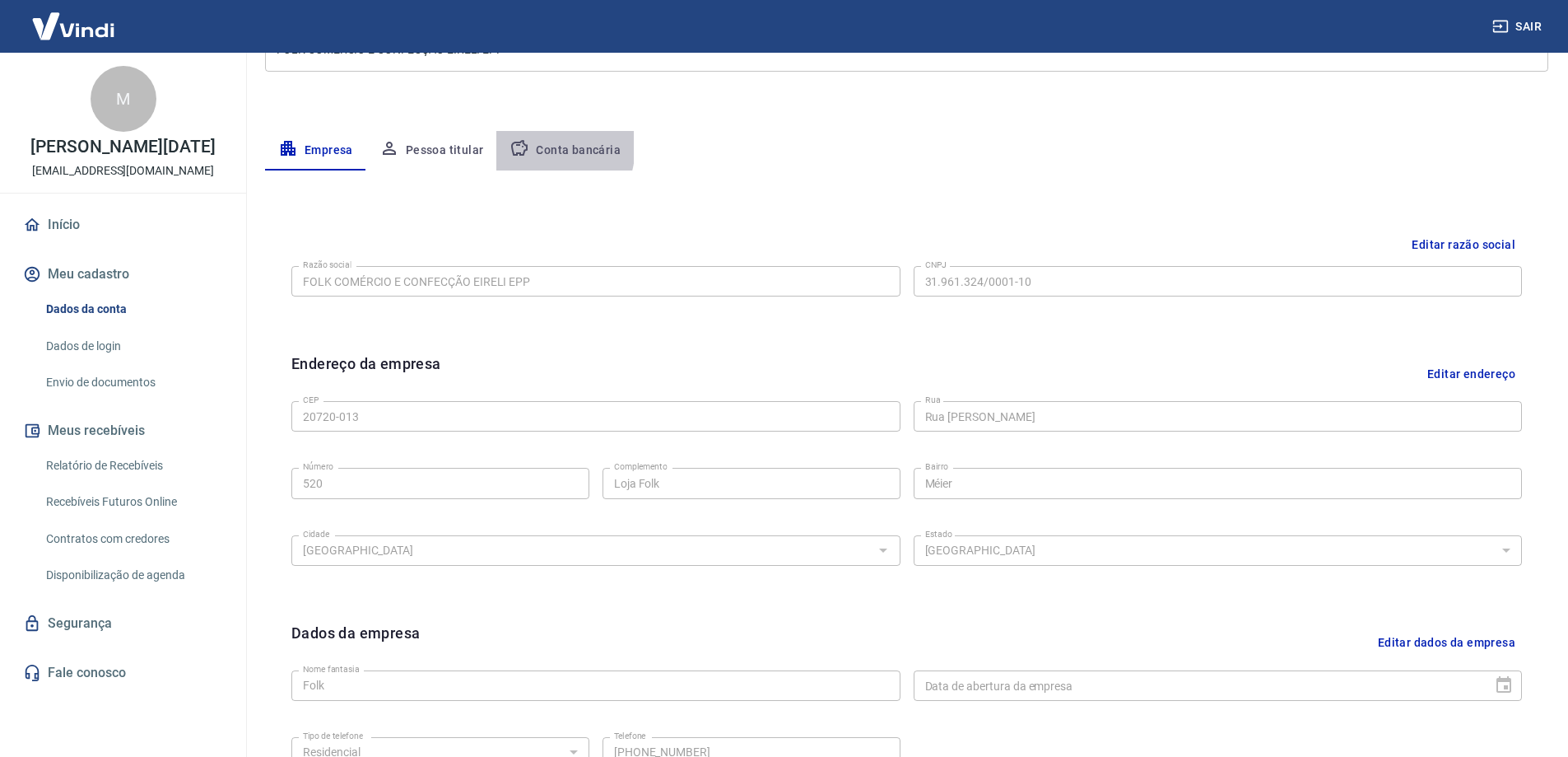
click at [515, 144] on icon "button" at bounding box center [519, 148] width 17 height 16
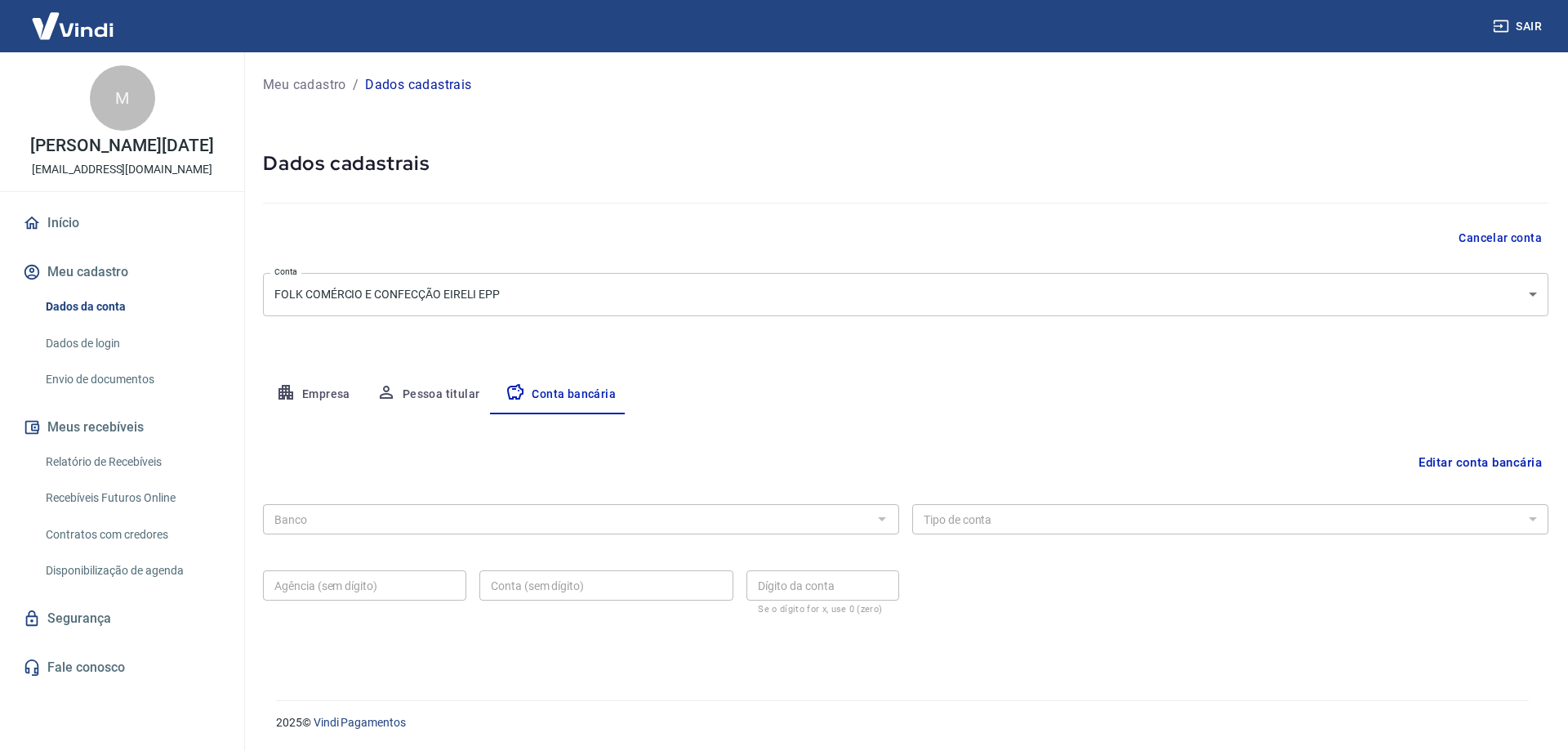
click at [1478, 468] on button "Editar conta bancária" at bounding box center [1481, 463] width 137 height 31
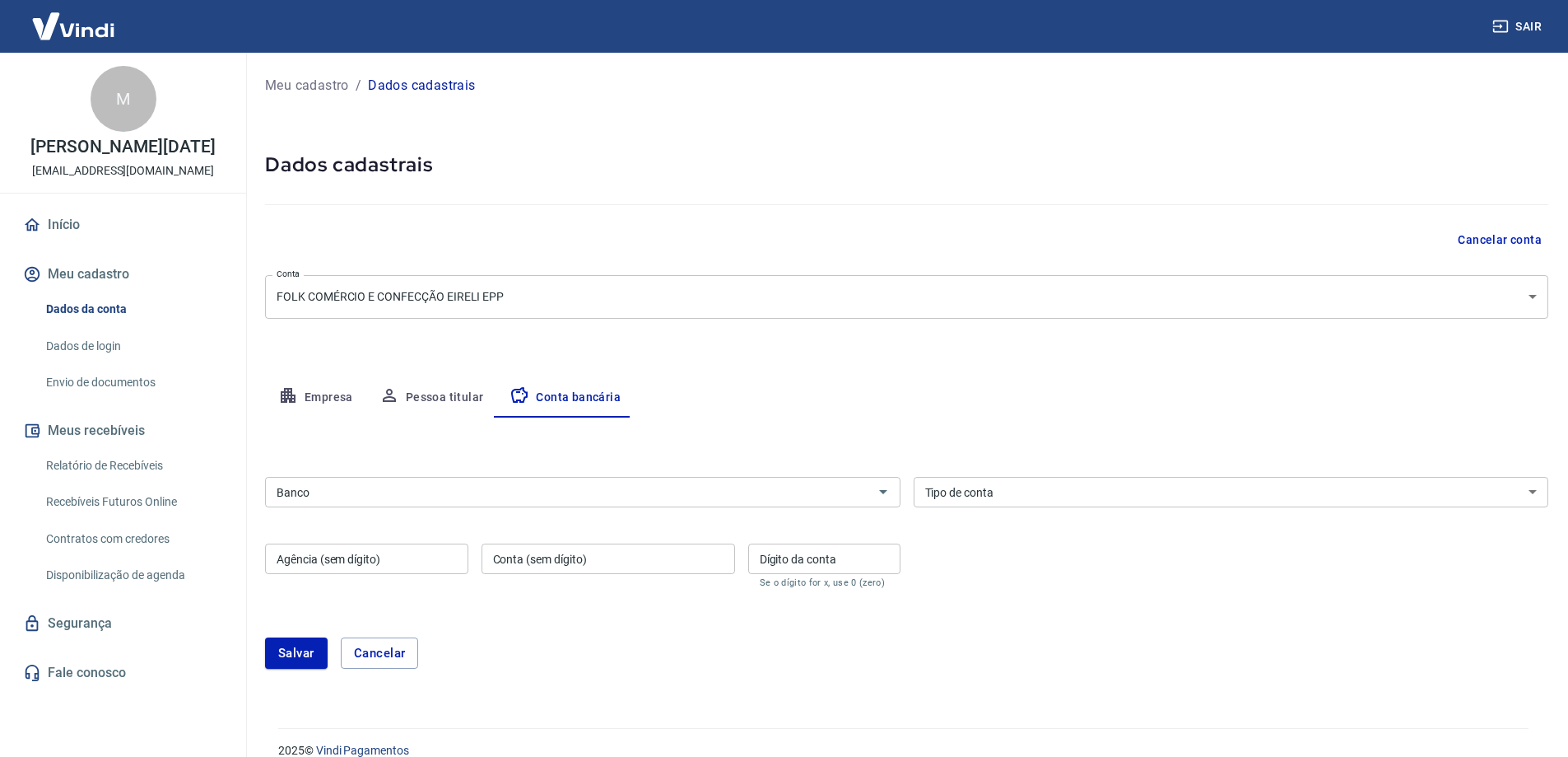
drag, startPoint x: 435, startPoint y: 488, endPoint x: 436, endPoint y: 480, distance: 8.1
click at [435, 486] on input "Banco" at bounding box center [569, 493] width 599 height 21
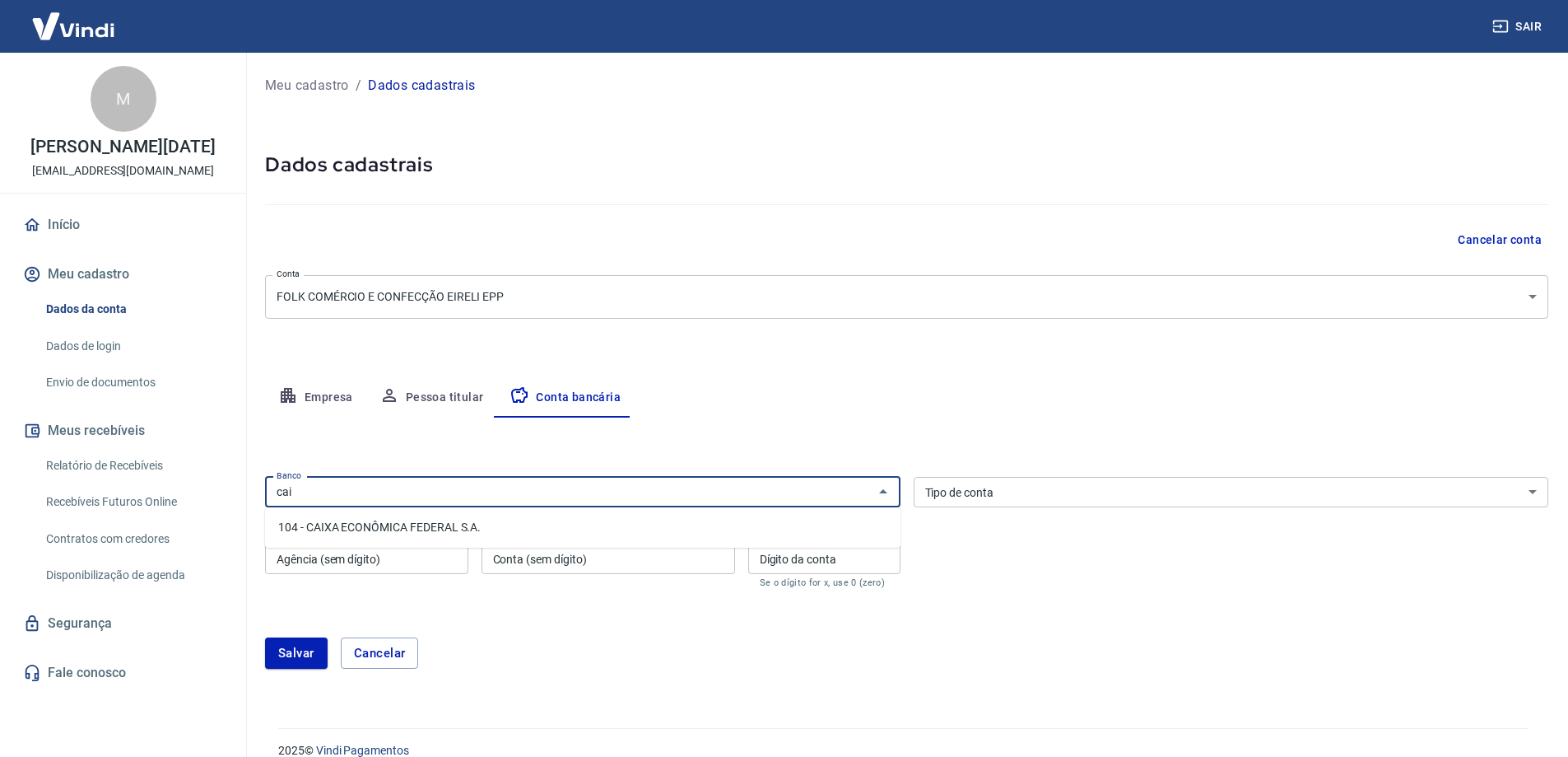
click at [670, 527] on li "104 - CAIXA ECONÔMICA FEDERAL S.A." at bounding box center [582, 527] width 635 height 27
type input "104 - CAIXA ECONÔMICA FEDERAL S.A."
click at [987, 496] on div "Tipo de conta Conta Corrente Conta Poupança Tipo de conta" at bounding box center [1231, 492] width 635 height 31
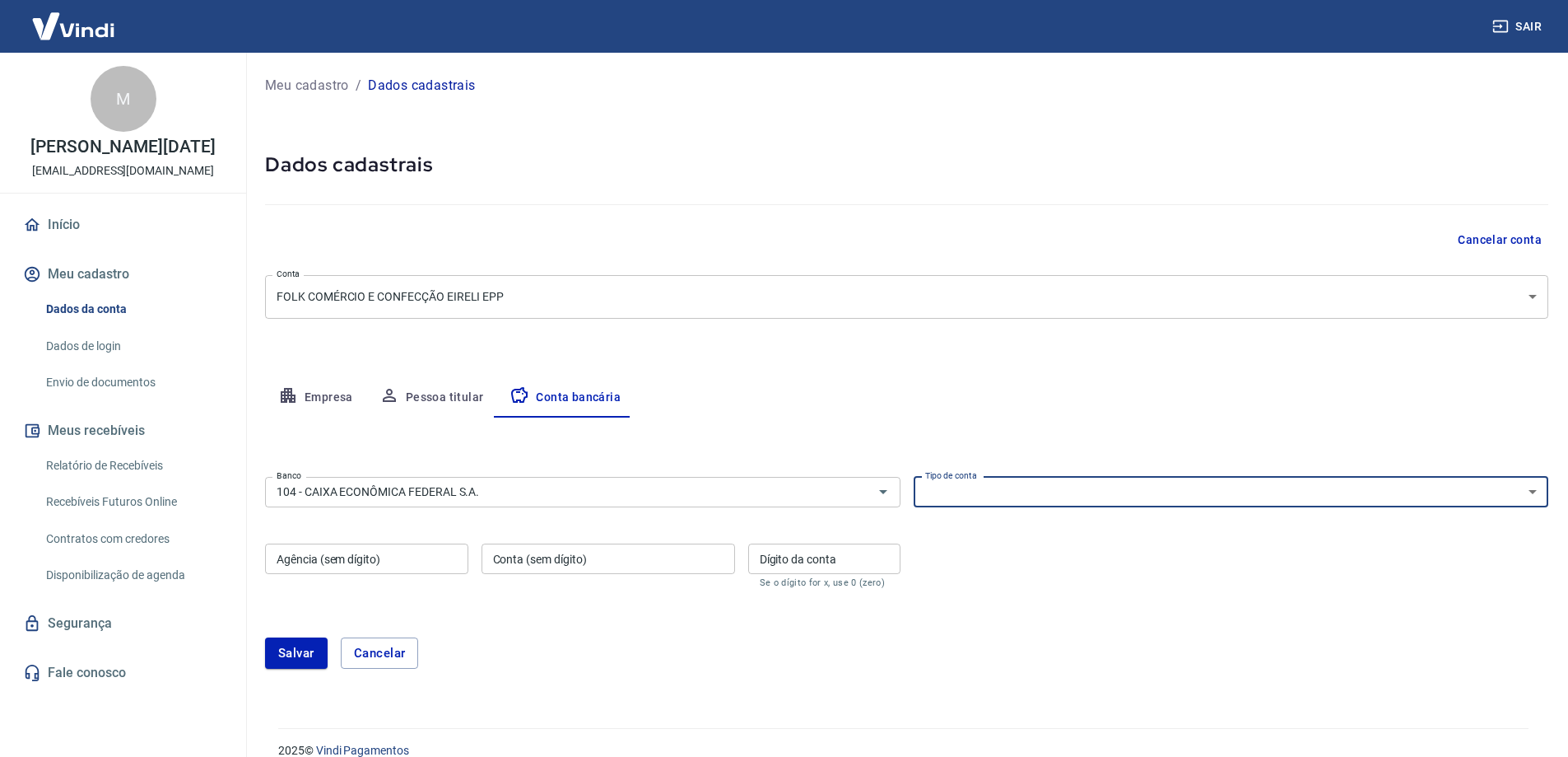
select select "1"
click at [913, 477] on select "Conta Corrente Conta Poupança" at bounding box center [1231, 492] width 635 height 31
click at [403, 558] on input "Agência (sem dígito)" at bounding box center [366, 558] width 203 height 31
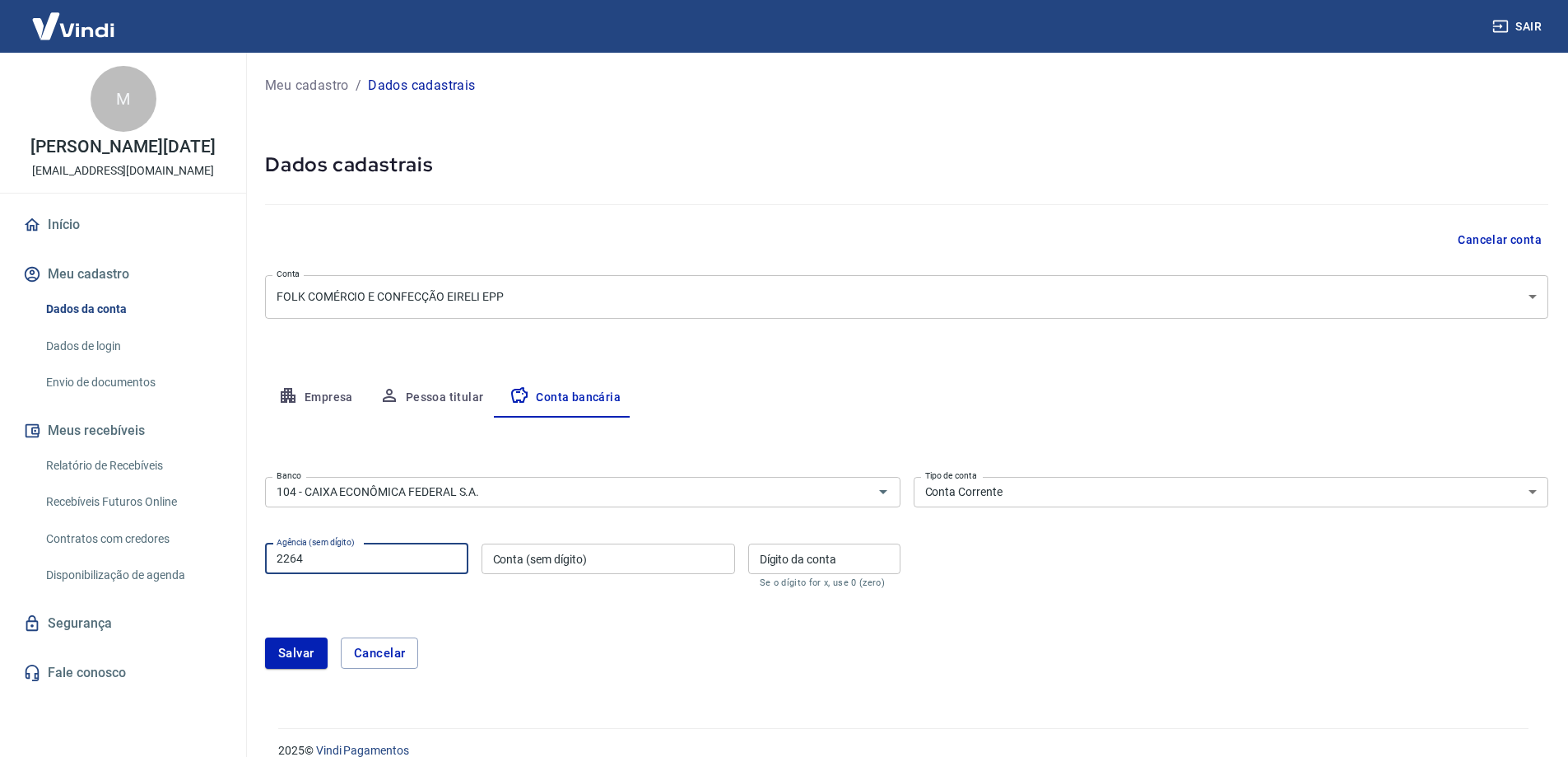
type input "2264"
click at [595, 563] on input "Conta (sem dígito)" at bounding box center [608, 558] width 254 height 31
type input "573931986"
click at [784, 568] on input "Dígito da conta" at bounding box center [825, 558] width 153 height 31
click at [636, 563] on input "573931986" at bounding box center [608, 558] width 254 height 31
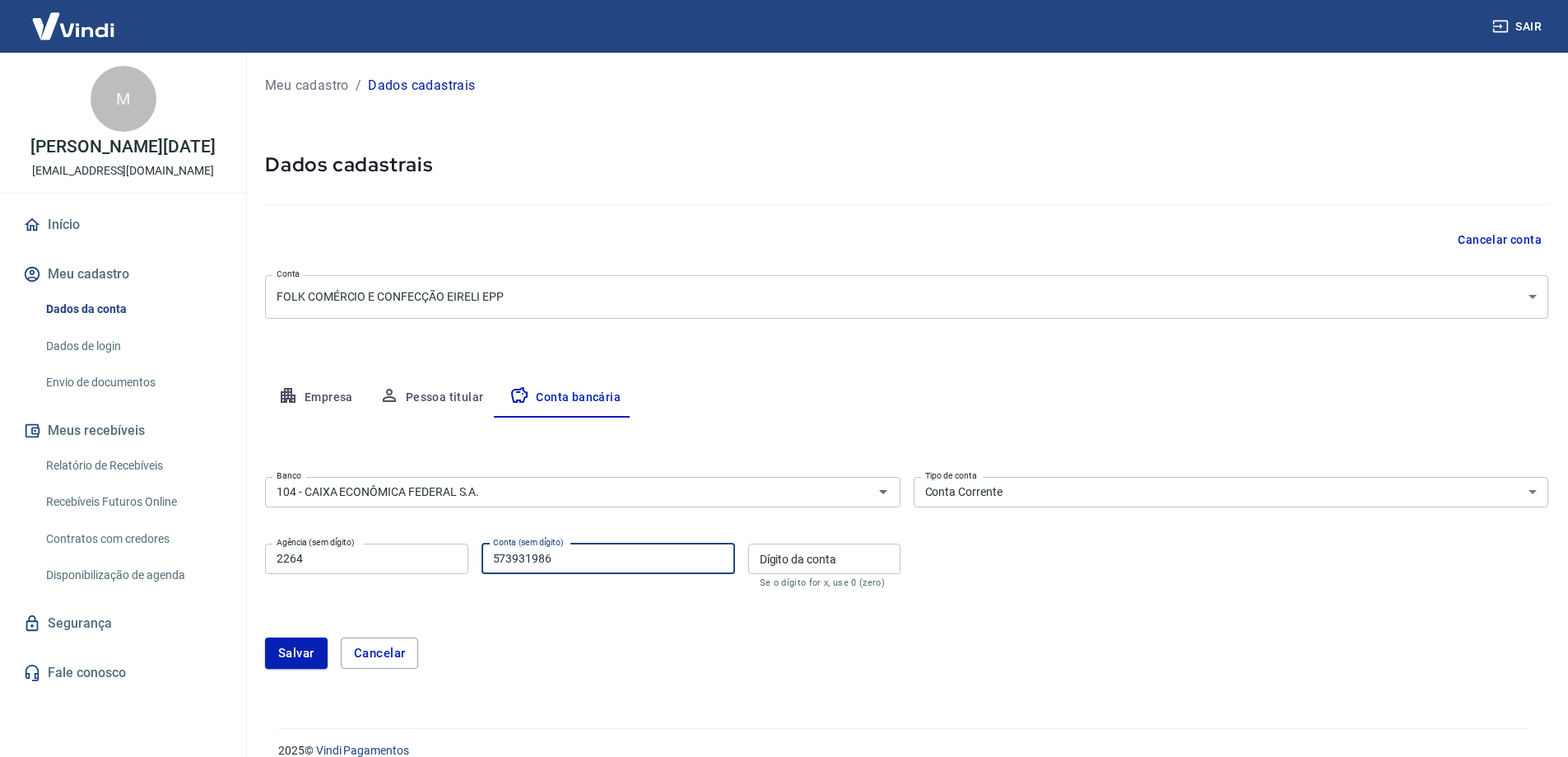
click at [808, 559] on div "Dígito da conta Dígito da conta Se o dígito for x, use 0 (zero)" at bounding box center [825, 565] width 153 height 44
type input "9"
click at [275, 657] on button "Salvar" at bounding box center [296, 653] width 63 height 31
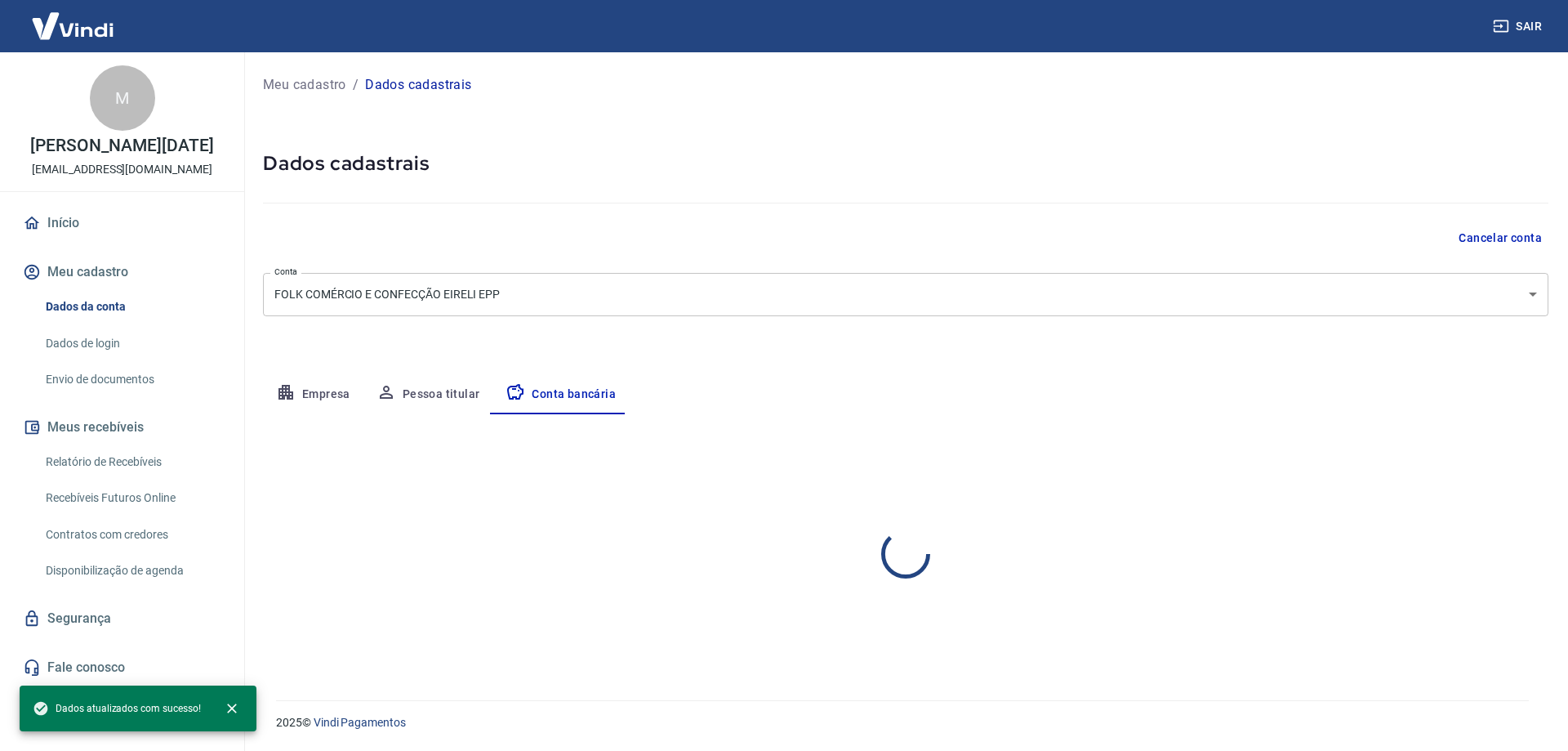
select select "1"
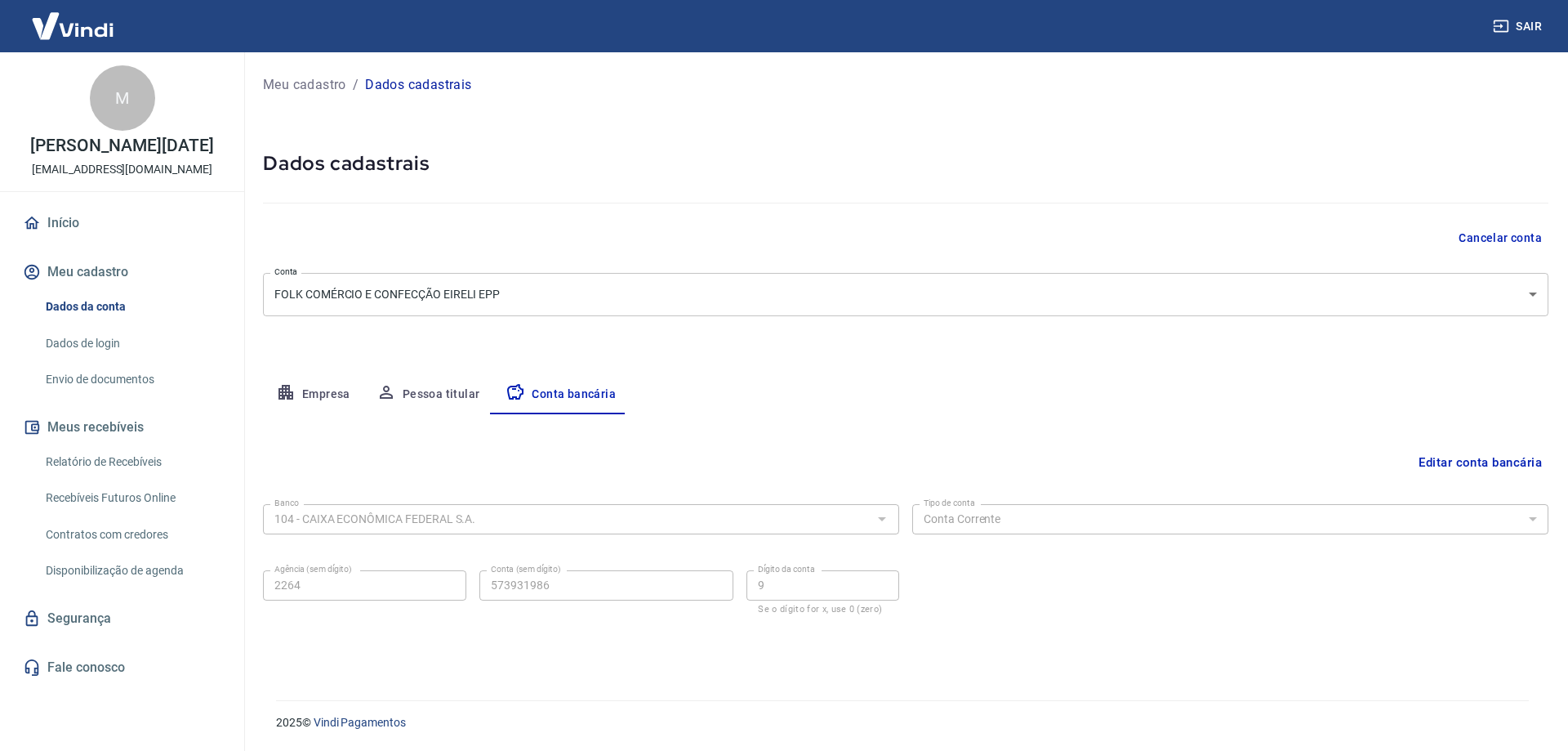
click at [1002, 581] on div "Banco 104 - CAIXA ECONÔMICA FEDERAL S.A. Banco Tipo de conta Conta Corrente Con…" at bounding box center [906, 557] width 1286 height 120
click at [131, 350] on link "Dados de login" at bounding box center [131, 343] width 185 height 34
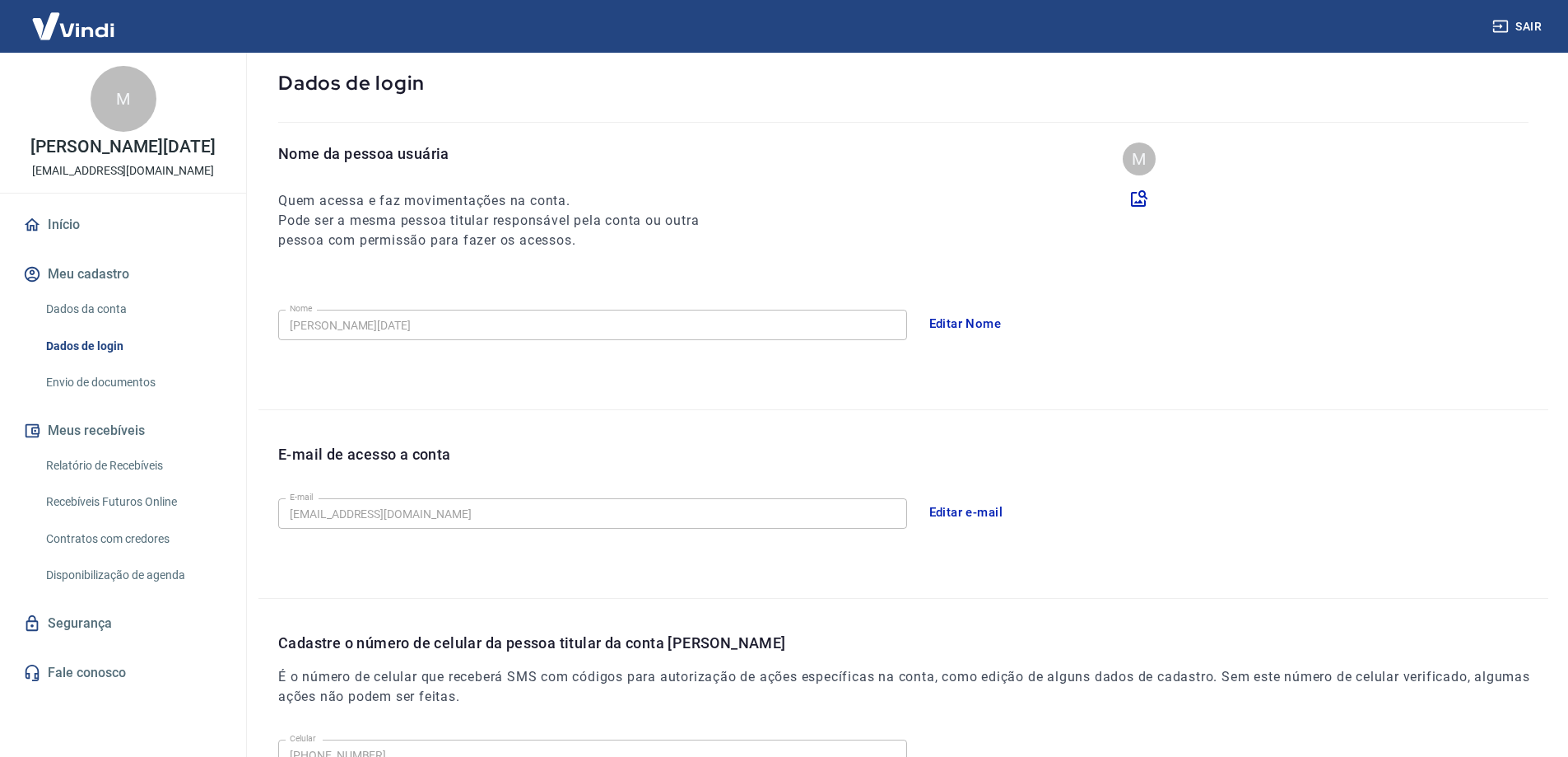
scroll to position [298, 0]
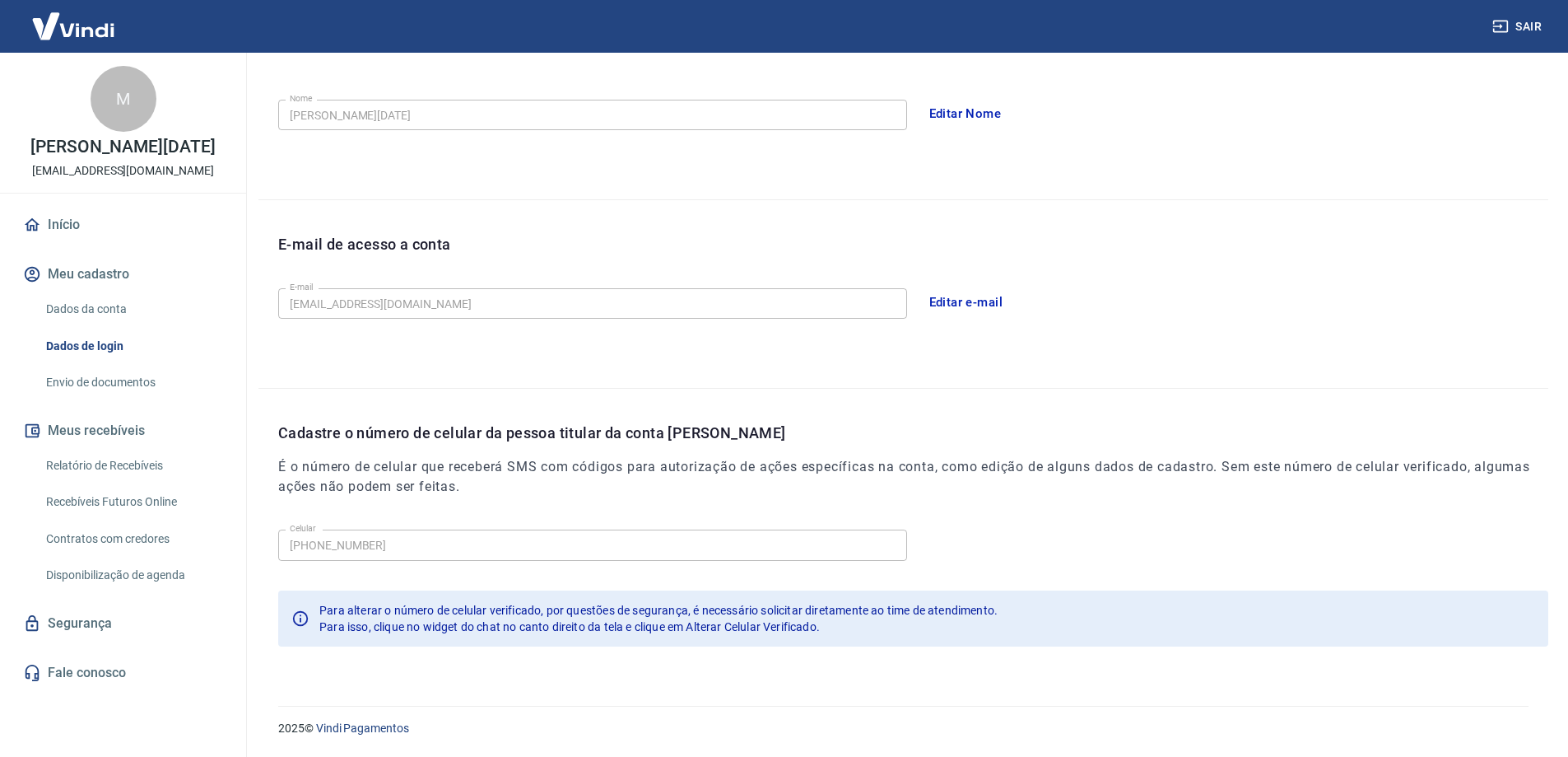
click at [118, 386] on link "Envio de documentos" at bounding box center [132, 382] width 187 height 34
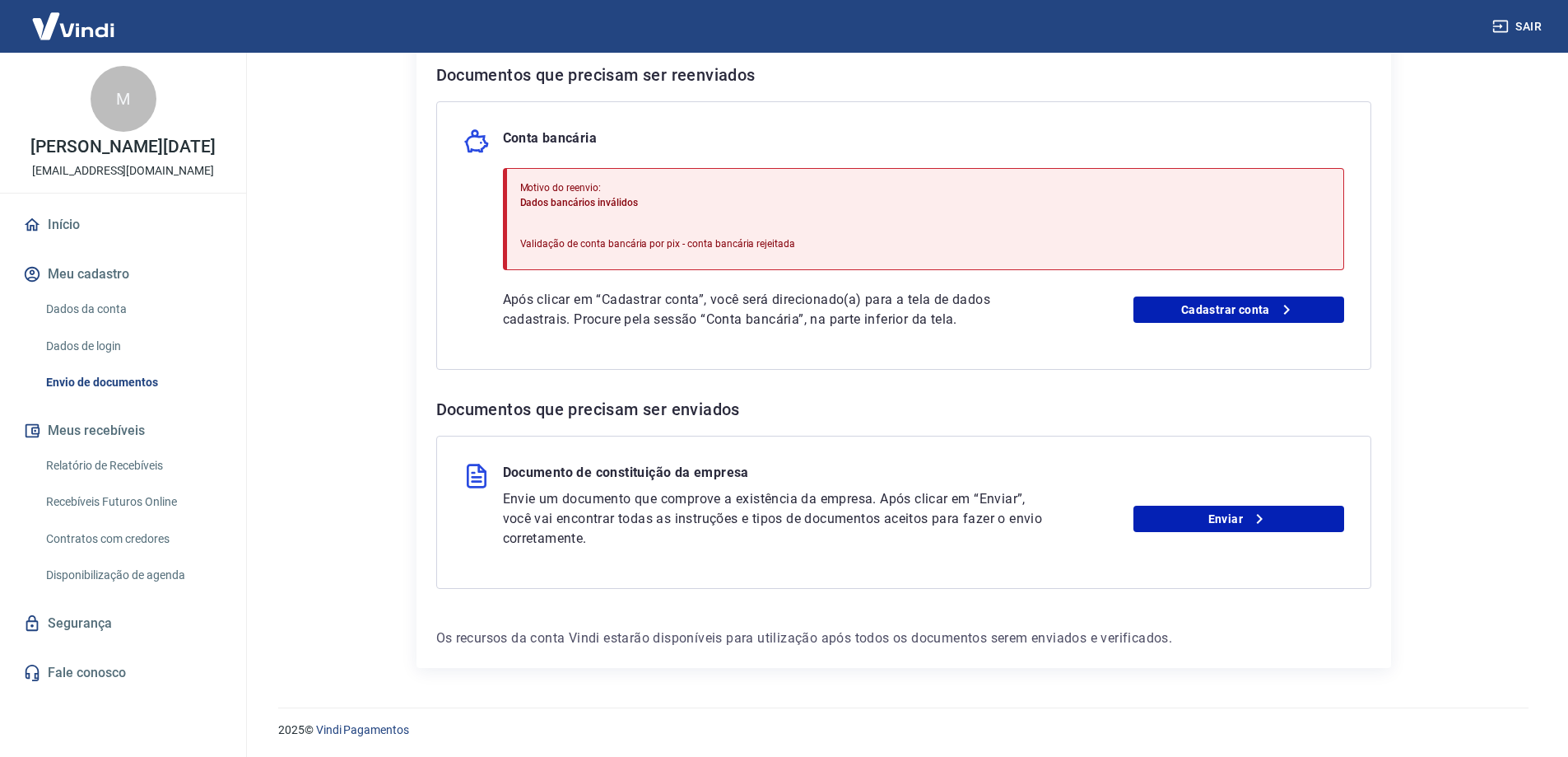
scroll to position [339, 0]
click at [1191, 297] on link "Cadastrar conta" at bounding box center [1239, 308] width 211 height 26
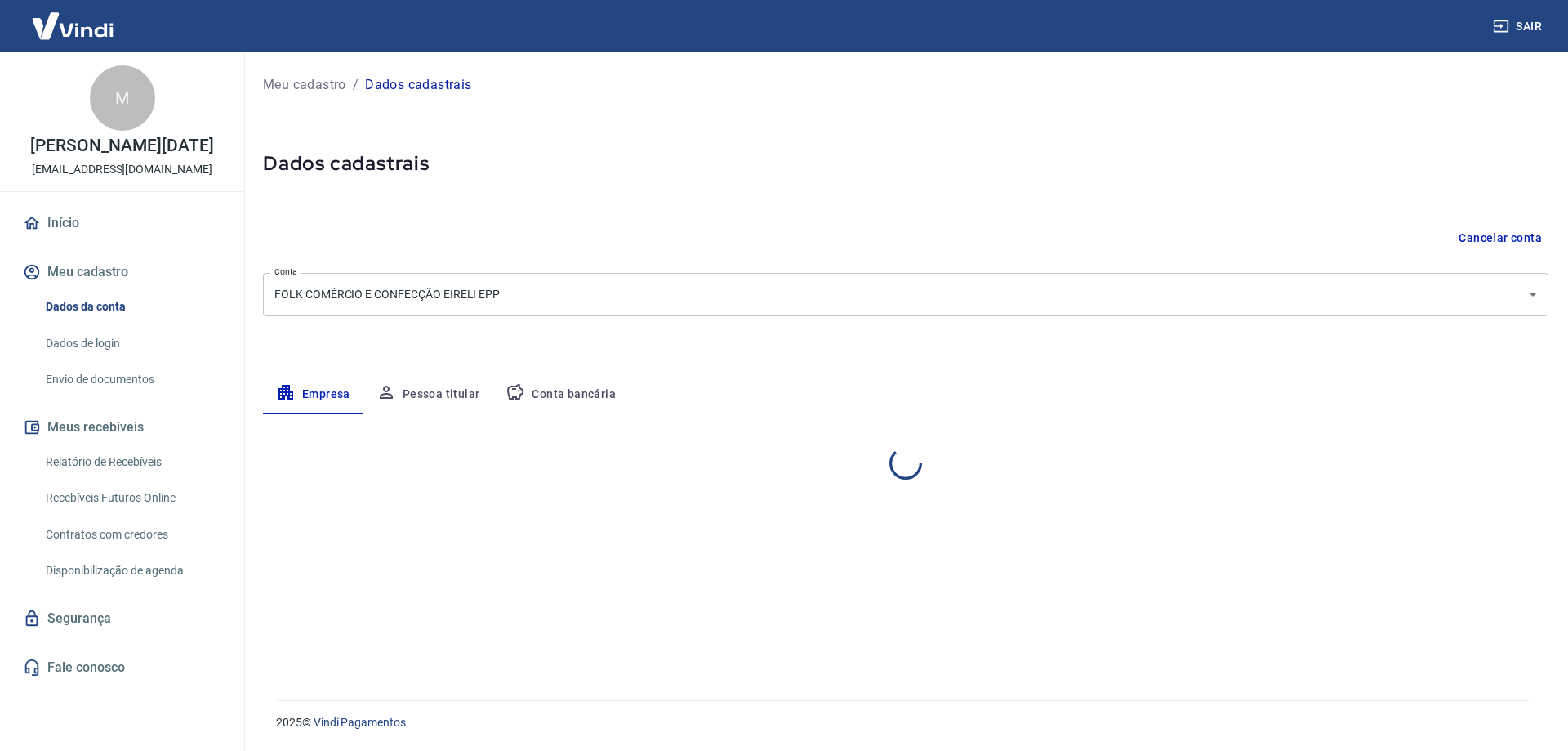
select select "RJ"
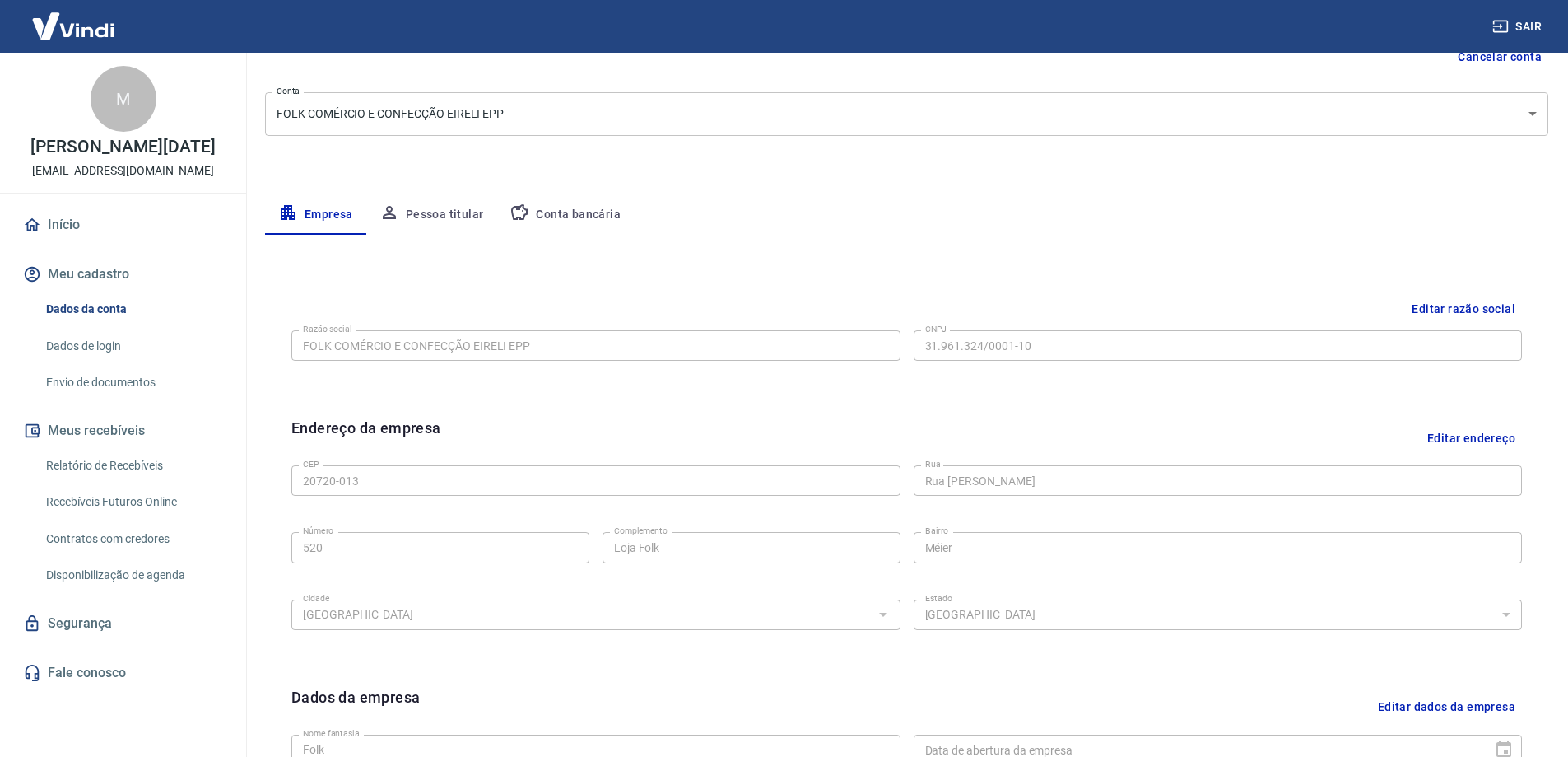
scroll to position [184, 0]
click at [615, 214] on button "Conta bancária" at bounding box center [566, 214] width 138 height 39
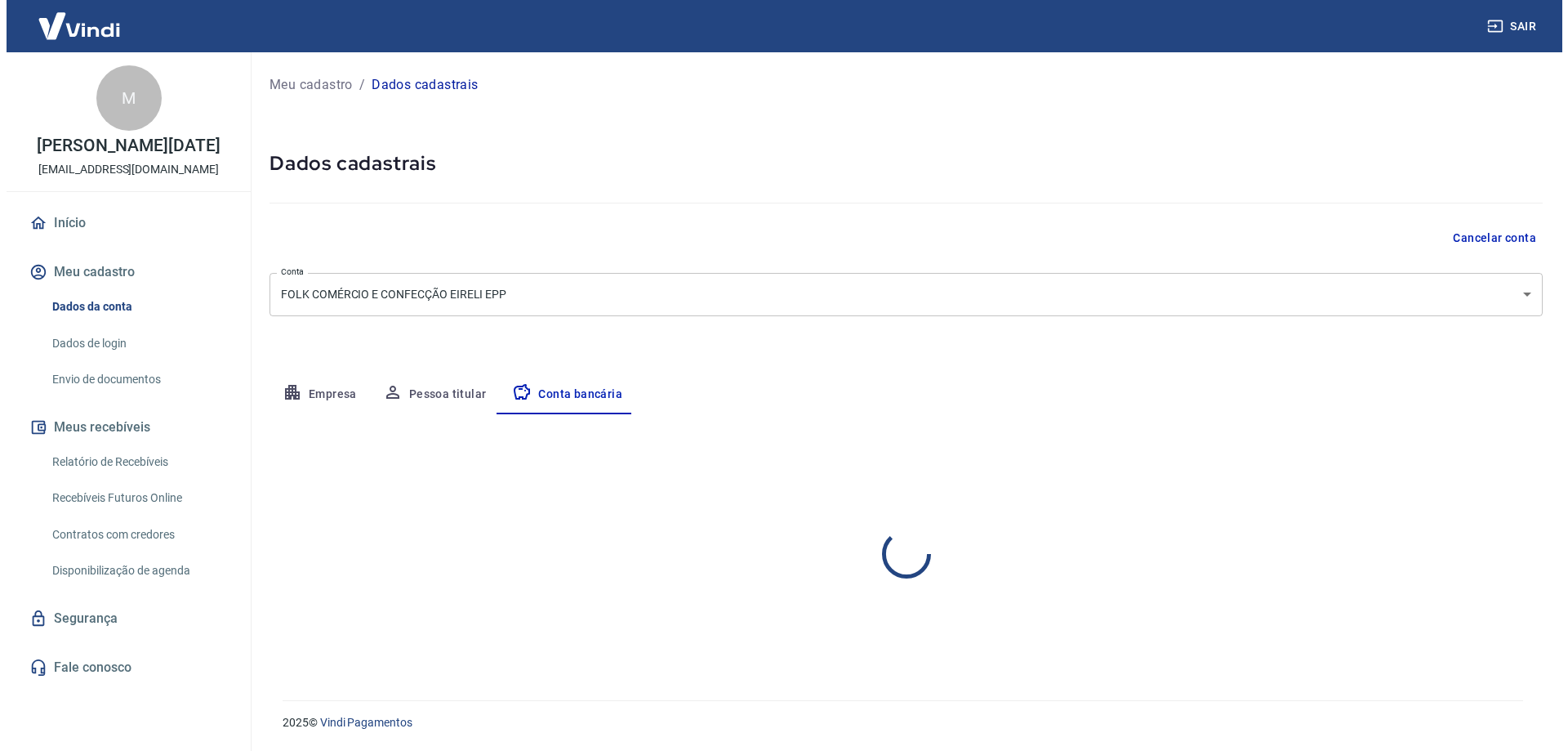
scroll to position [0, 0]
select select "1"
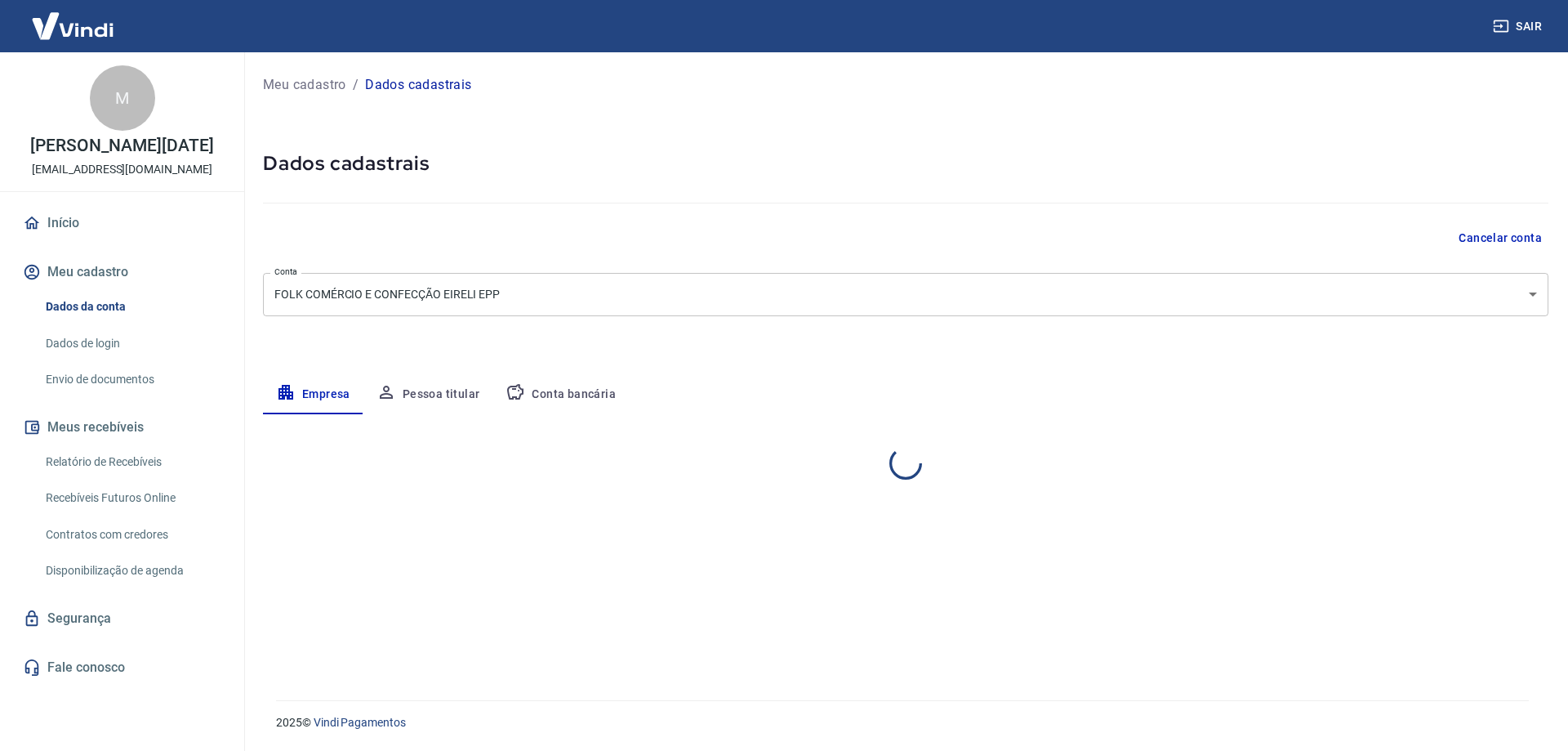
select select "RJ"
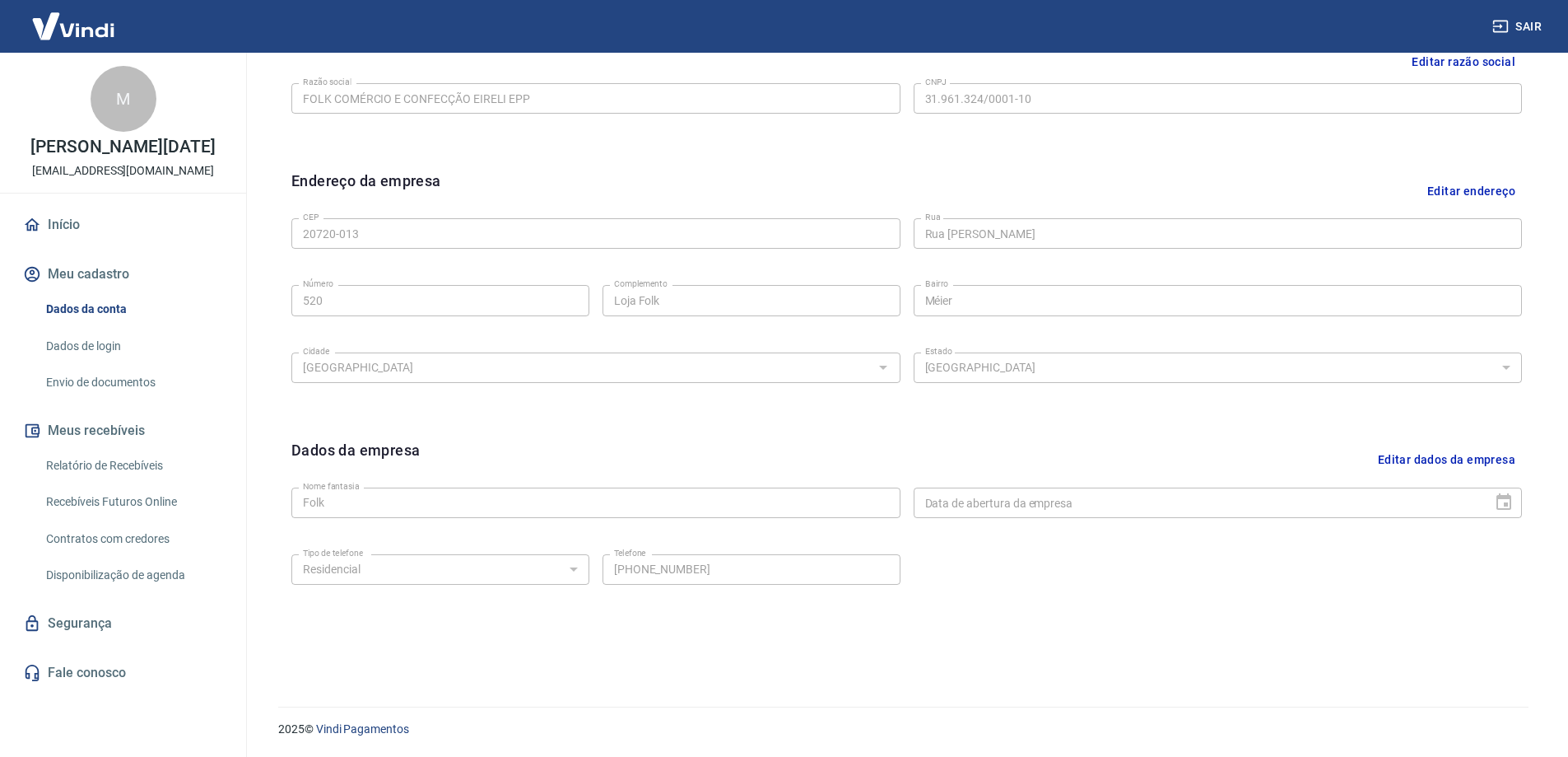
scroll to position [431, 0]
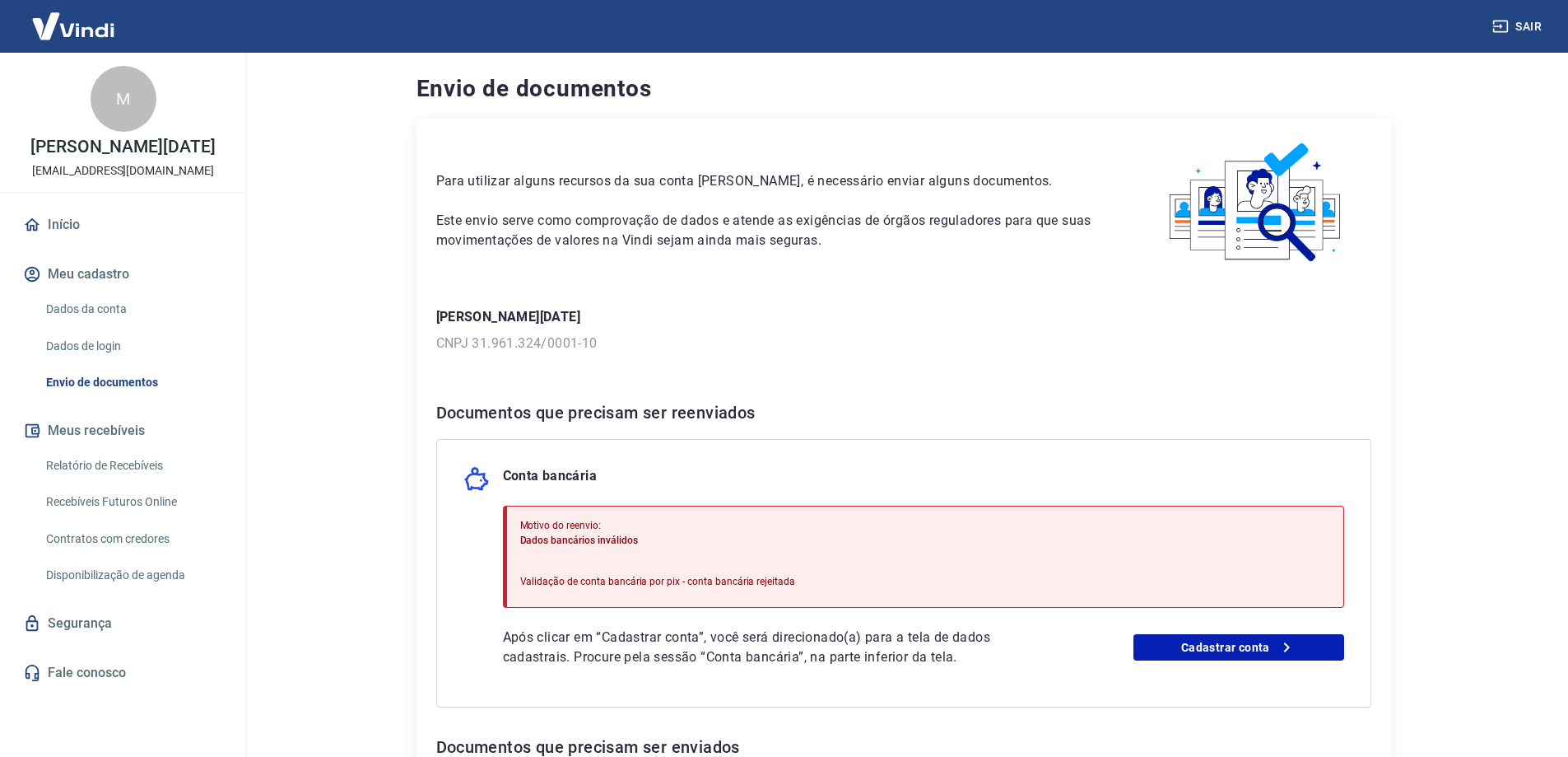
scroll to position [339, 0]
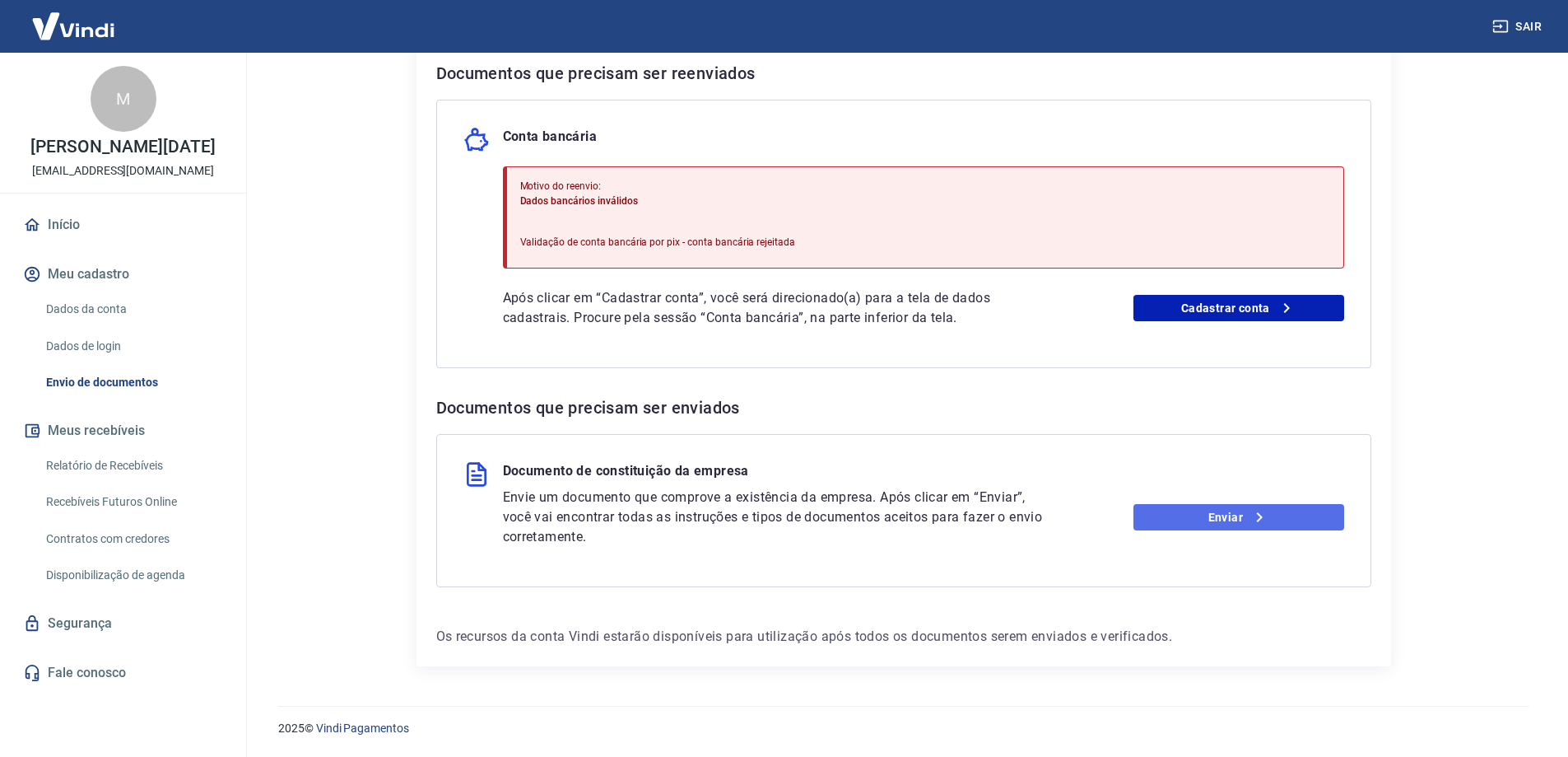
click at [1269, 519] on link "Enviar" at bounding box center [1239, 517] width 211 height 26
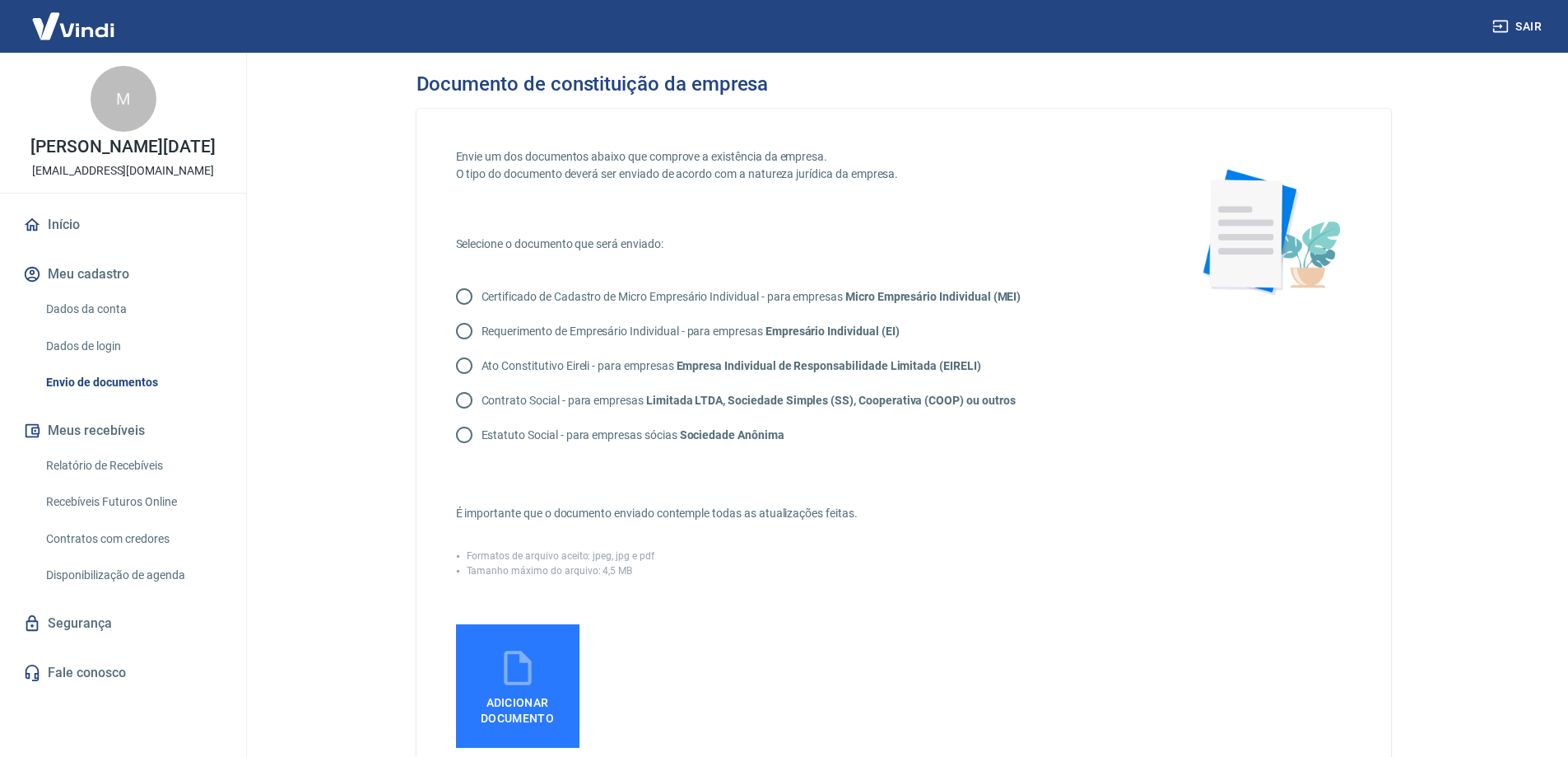
click at [465, 360] on input "Ato Constitutivo Eireli - para empresas Empresa Individual de Responsabilidade …" at bounding box center [465, 366] width 35 height 35
radio input "true"
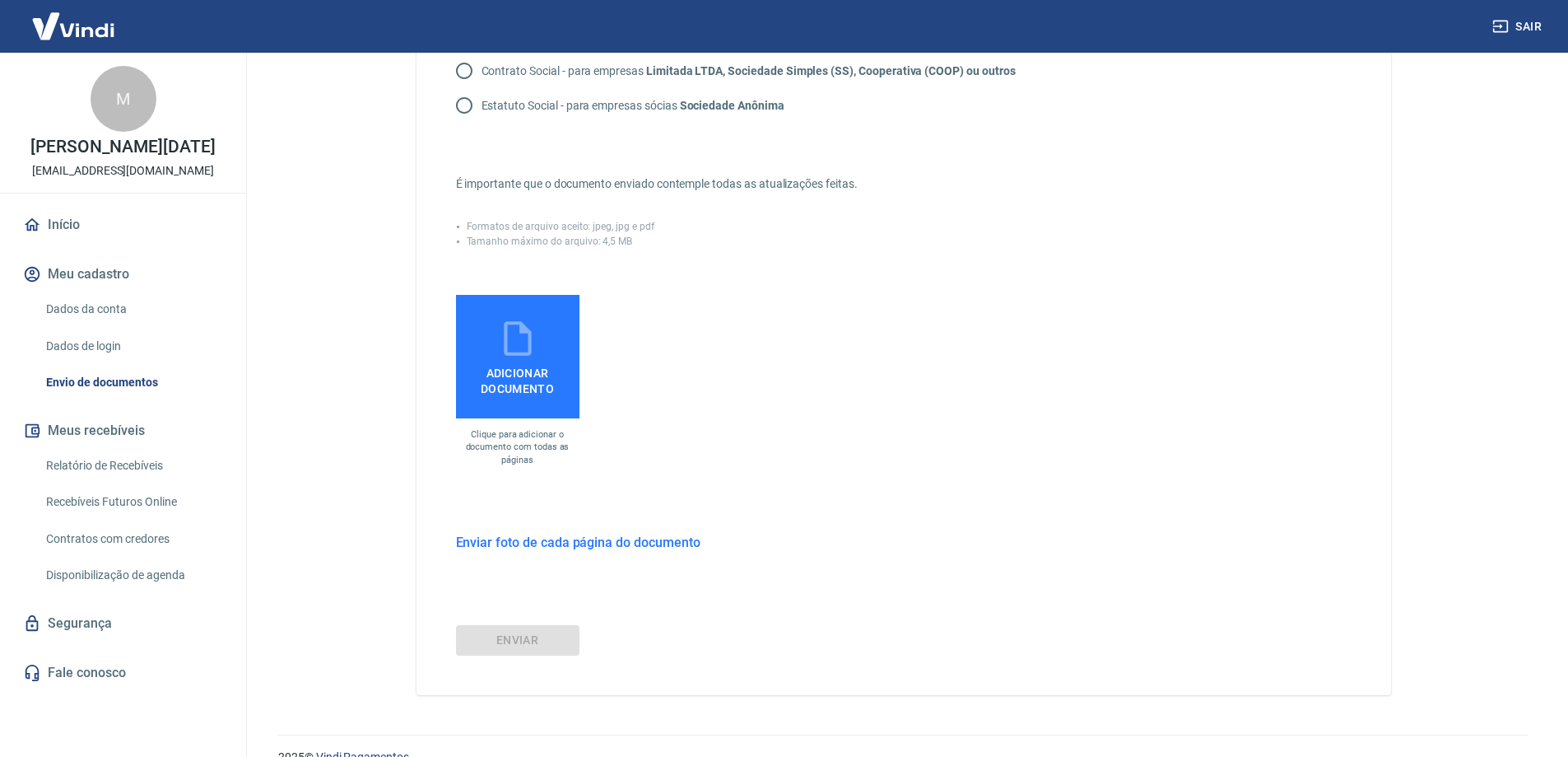
scroll to position [247, 0]
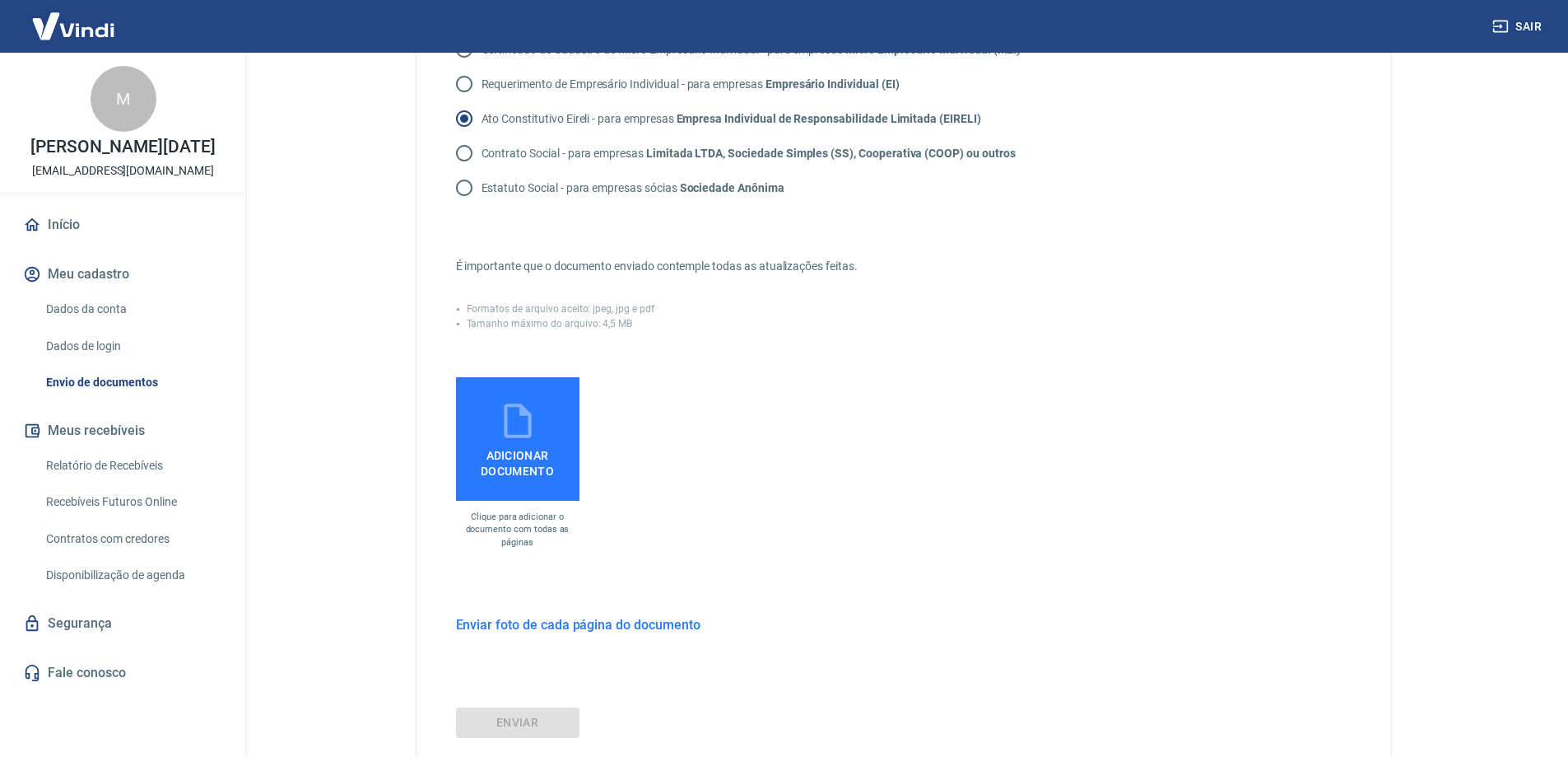
click at [542, 424] on label "Adicionar documento" at bounding box center [518, 440] width 124 height 124
click at [0, 0] on input "Adicionar documento" at bounding box center [0, 0] width 0 height 0
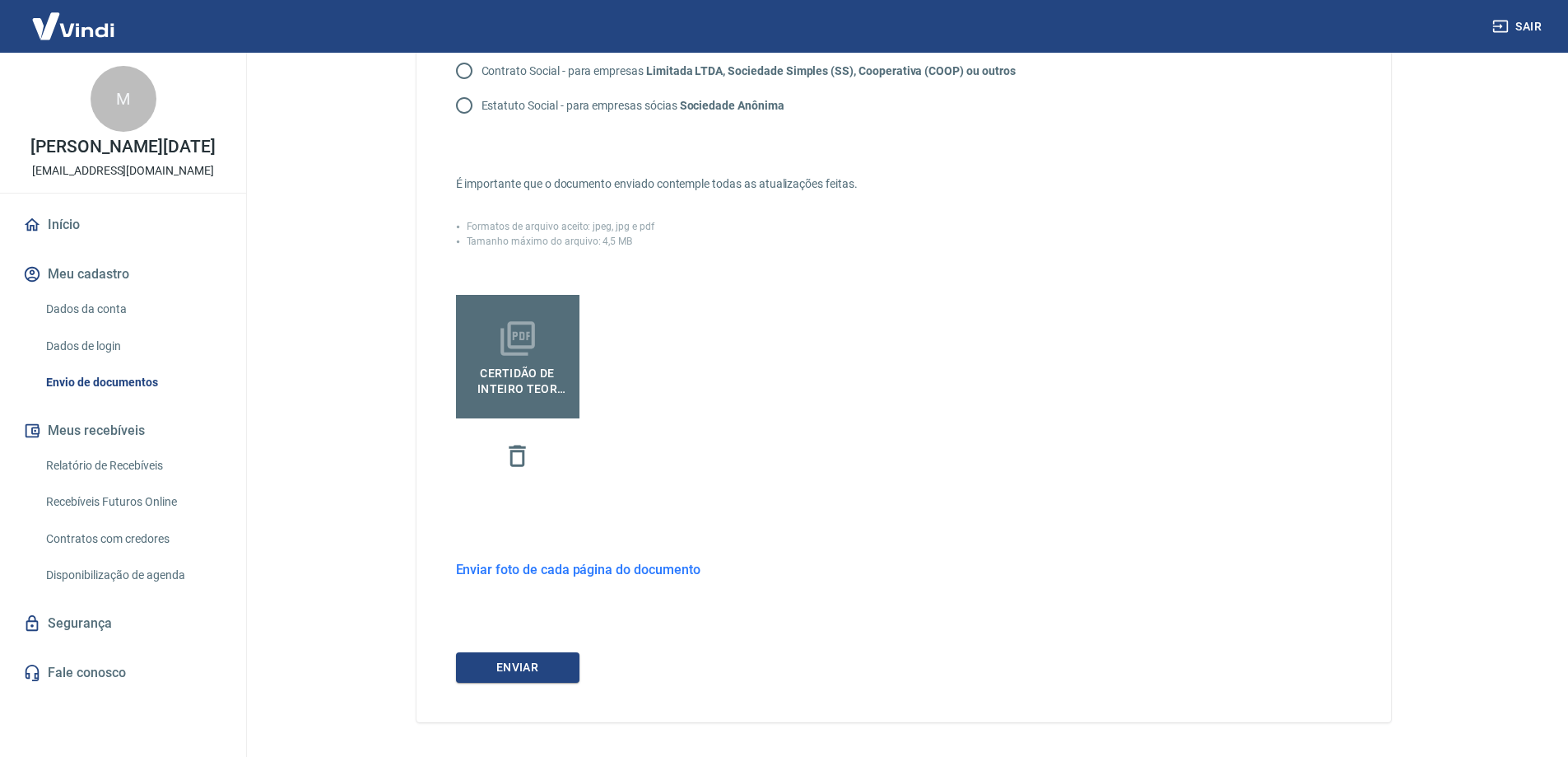
scroll to position [385, 0]
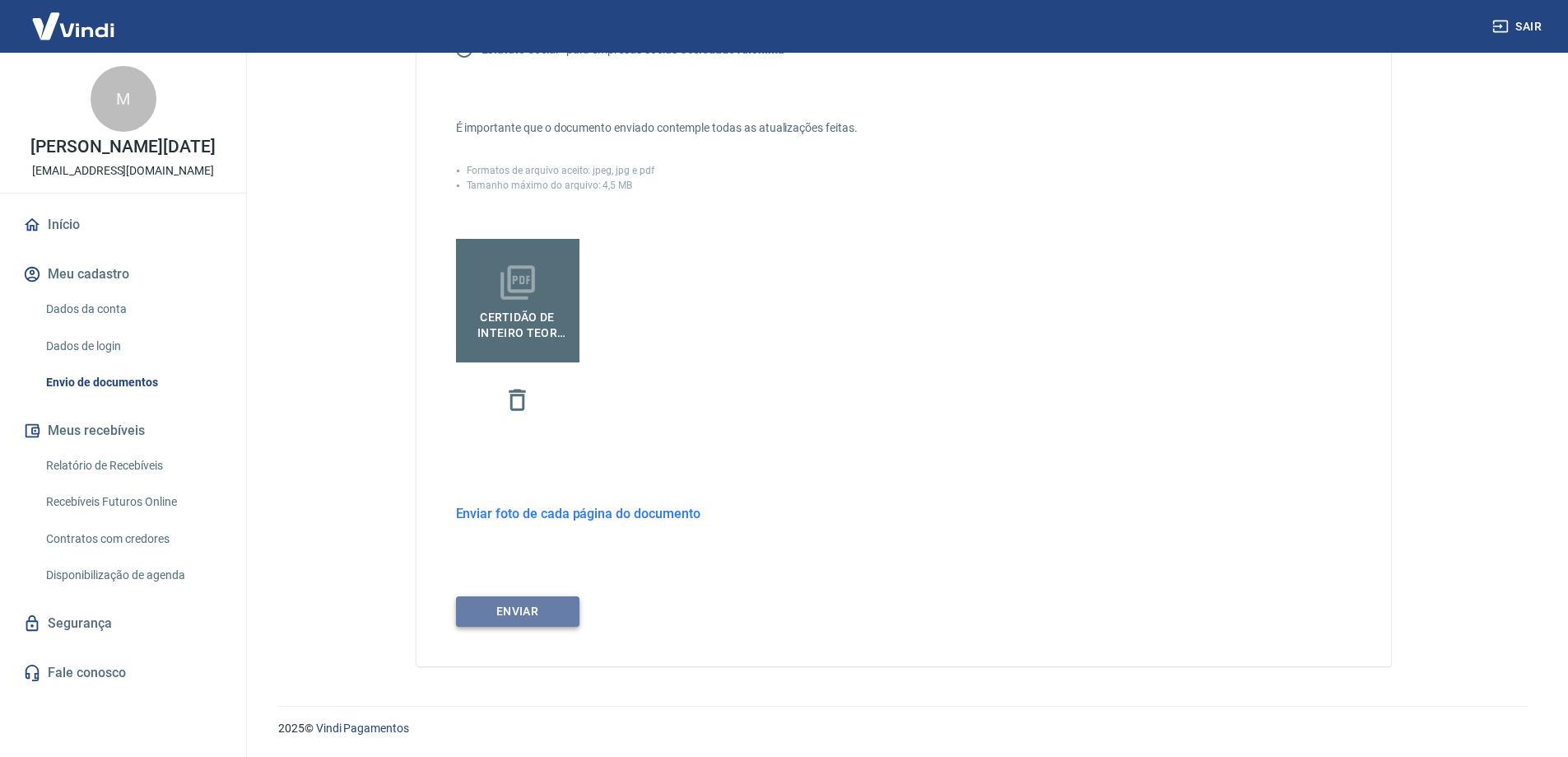
click at [541, 613] on button "ENVIAR" at bounding box center [518, 611] width 124 height 31
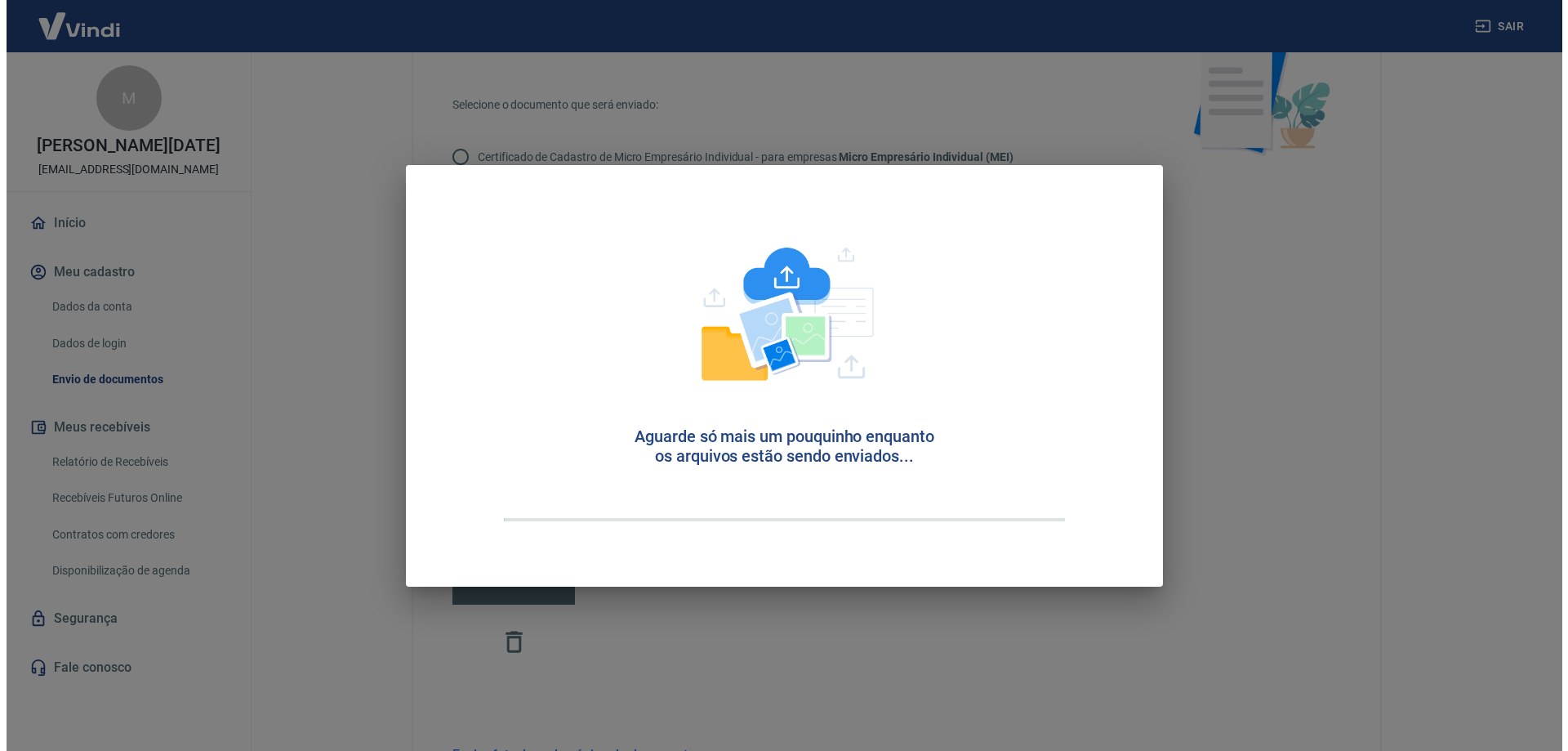
scroll to position [55, 0]
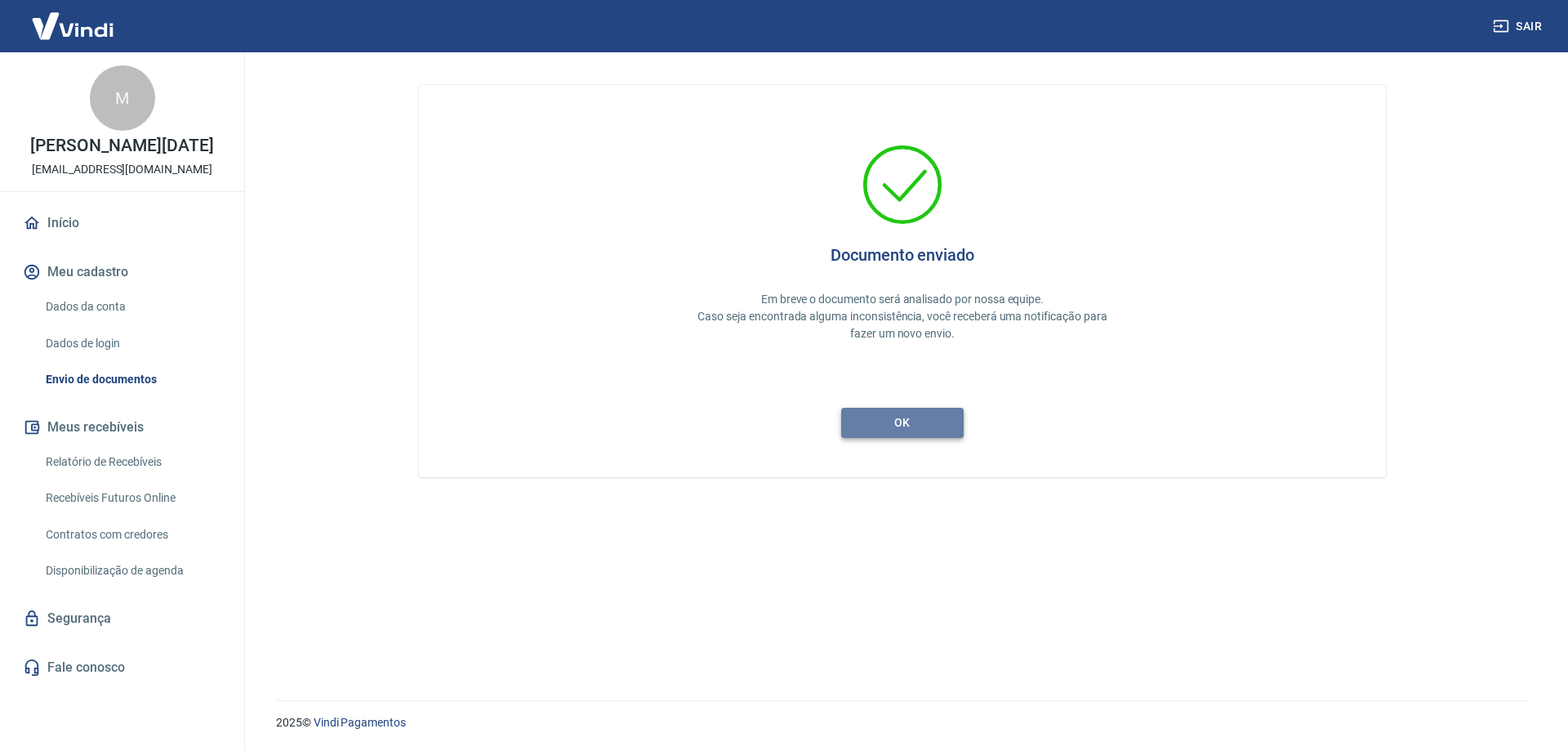
click at [901, 433] on button "ok" at bounding box center [903, 422] width 123 height 30
